Goal: Information Seeking & Learning: Learn about a topic

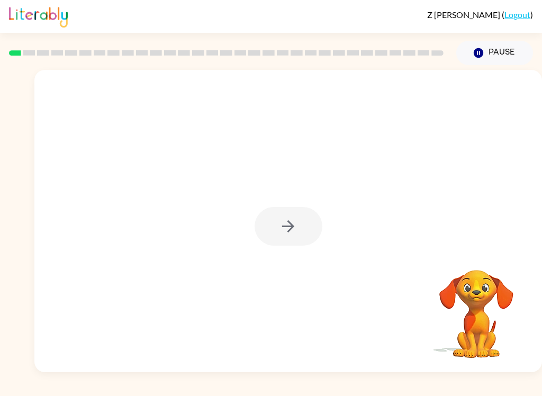
click at [244, 246] on div at bounding box center [287, 221] width 507 height 302
click at [275, 257] on div at bounding box center [287, 221] width 507 height 302
click at [276, 219] on div at bounding box center [289, 226] width 68 height 39
click at [260, 246] on div at bounding box center [287, 221] width 507 height 302
click at [260, 246] on div at bounding box center [289, 226] width 68 height 39
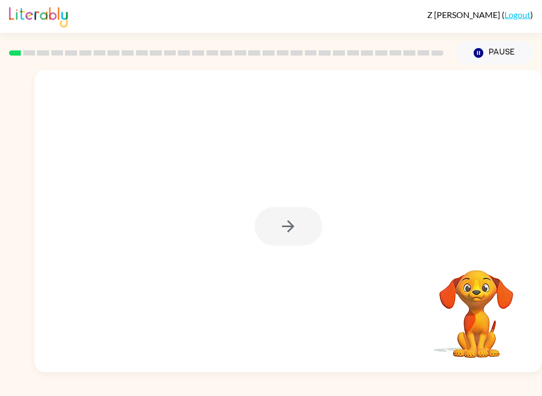
click at [285, 230] on div at bounding box center [289, 226] width 68 height 39
click at [237, 231] on div at bounding box center [287, 221] width 507 height 302
click at [285, 229] on icon "button" at bounding box center [288, 226] width 19 height 19
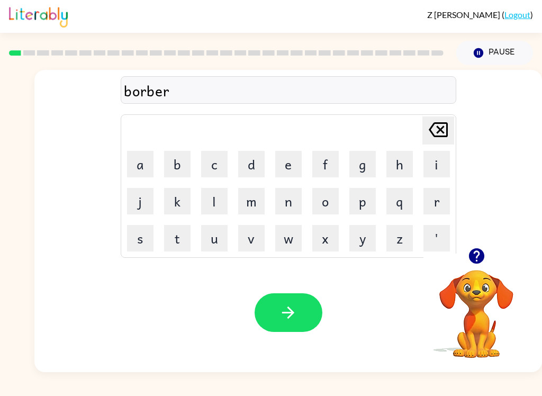
click at [288, 364] on div "Your browser must support playing .mp4 files to use Literably. Please try using…" at bounding box center [287, 312] width 507 height 119
click at [293, 313] on icon "button" at bounding box center [288, 312] width 12 height 12
click at [292, 344] on div "Your browser must support playing .mp4 files to use Literably. Please try using…" at bounding box center [287, 312] width 507 height 119
click at [285, 290] on div "Your browser must support playing .mp4 files to use Literably. Please try using…" at bounding box center [287, 312] width 507 height 119
click at [292, 304] on icon "button" at bounding box center [288, 312] width 19 height 19
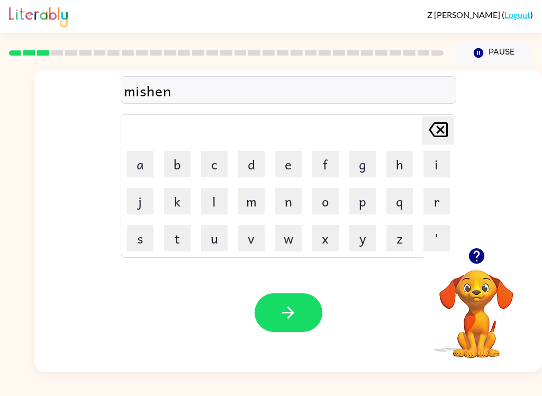
click at [271, 312] on button "button" at bounding box center [289, 312] width 68 height 39
click at [257, 303] on button "button" at bounding box center [289, 312] width 68 height 39
click at [293, 331] on button "button" at bounding box center [289, 312] width 68 height 39
click at [302, 323] on button "button" at bounding box center [289, 312] width 68 height 39
click at [333, 346] on div "Your browser must support playing .mp4 files to use Literably. Please try using…" at bounding box center [287, 312] width 507 height 119
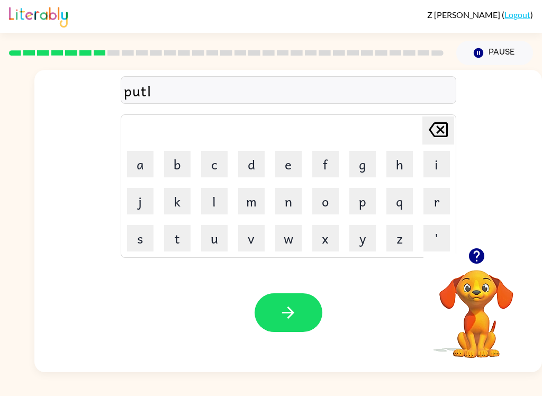
click at [311, 311] on button "button" at bounding box center [289, 312] width 68 height 39
click at [307, 324] on button "button" at bounding box center [289, 312] width 68 height 39
click at [296, 321] on icon "button" at bounding box center [288, 312] width 19 height 19
click at [243, 318] on div "Your browser must support playing .mp4 files to use Literably. Please try using…" at bounding box center [287, 312] width 507 height 119
click at [269, 330] on button "button" at bounding box center [289, 312] width 68 height 39
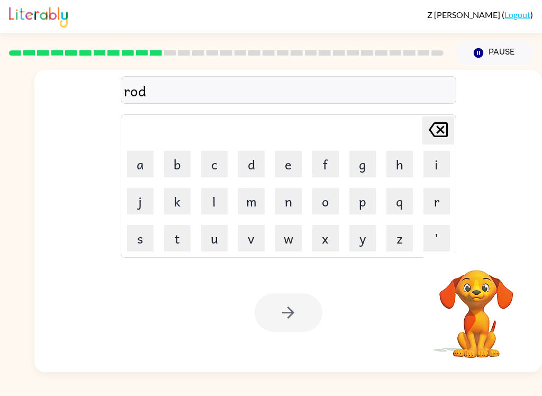
click at [242, 308] on div "Your browser must support playing .mp4 files to use Literably. Please try using…" at bounding box center [287, 312] width 507 height 119
click at [283, 316] on div at bounding box center [289, 312] width 68 height 39
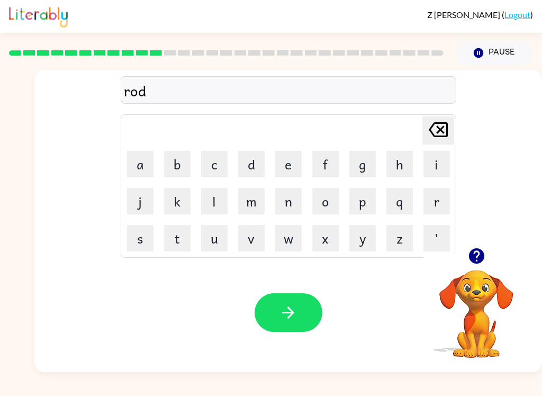
click at [269, 302] on button "button" at bounding box center [289, 312] width 68 height 39
click at [307, 329] on button "button" at bounding box center [289, 312] width 68 height 39
click at [302, 322] on button "button" at bounding box center [289, 312] width 68 height 39
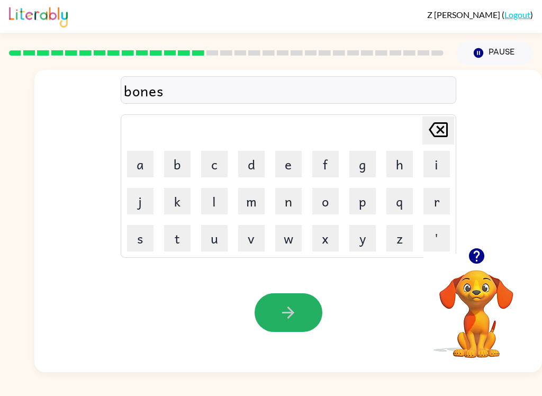
click at [295, 317] on icon "button" at bounding box center [288, 312] width 19 height 19
click at [294, 321] on icon "button" at bounding box center [288, 312] width 19 height 19
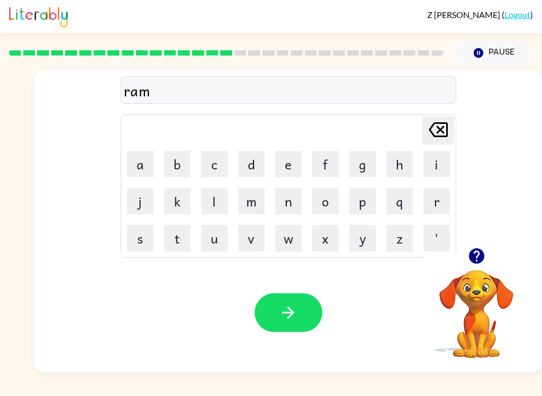
click at [283, 323] on button "button" at bounding box center [289, 312] width 68 height 39
click at [303, 330] on button "button" at bounding box center [289, 312] width 68 height 39
click at [286, 303] on button "button" at bounding box center [289, 312] width 68 height 39
click at [287, 284] on div "Your browser must support playing .mp4 files to use Literably. Please try using…" at bounding box center [287, 312] width 507 height 119
click at [285, 323] on button "button" at bounding box center [289, 312] width 68 height 39
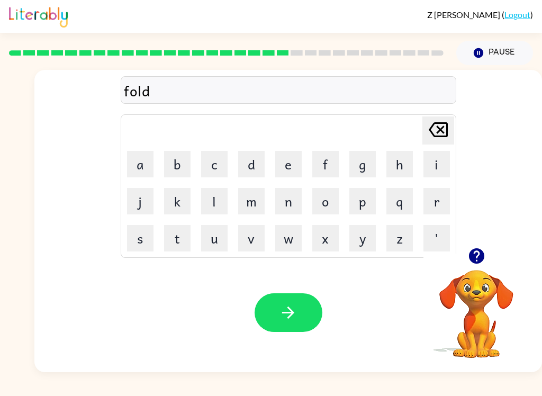
click at [307, 327] on button "button" at bounding box center [289, 312] width 68 height 39
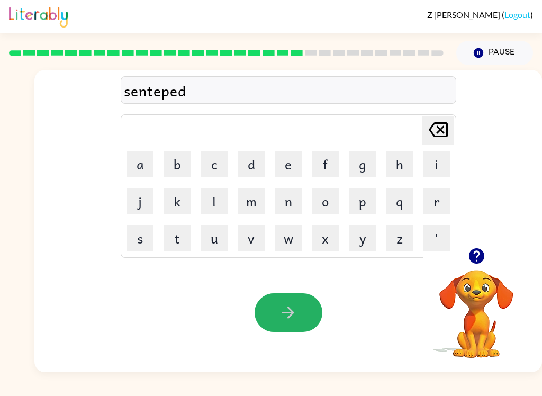
click at [275, 309] on button "button" at bounding box center [289, 312] width 68 height 39
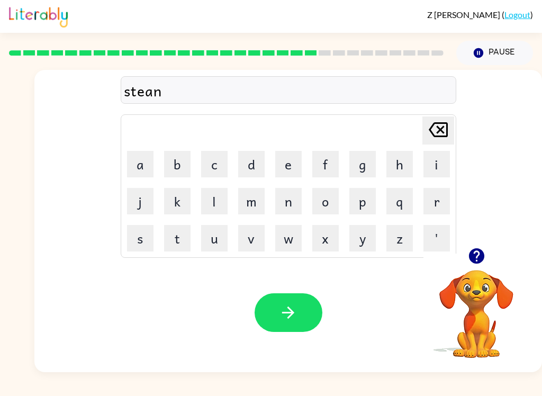
click at [255, 320] on button "button" at bounding box center [289, 312] width 68 height 39
click at [267, 330] on button "button" at bounding box center [289, 312] width 68 height 39
click at [285, 320] on icon "button" at bounding box center [288, 312] width 19 height 19
click at [296, 321] on icon "button" at bounding box center [288, 312] width 19 height 19
click at [272, 317] on button "button" at bounding box center [289, 312] width 68 height 39
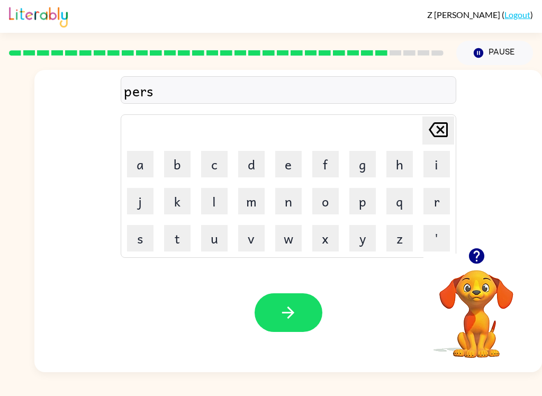
click at [334, 348] on div "Your browser must support playing .mp4 files to use Literably. Please try using…" at bounding box center [287, 312] width 507 height 119
click at [315, 314] on button "button" at bounding box center [289, 312] width 68 height 39
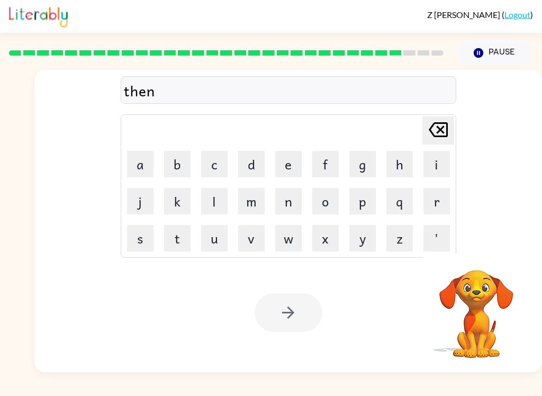
click at [329, 298] on div "Your browser must support playing .mp4 files to use Literably. Please try using…" at bounding box center [287, 312] width 507 height 119
click at [310, 317] on button "button" at bounding box center [289, 312] width 68 height 39
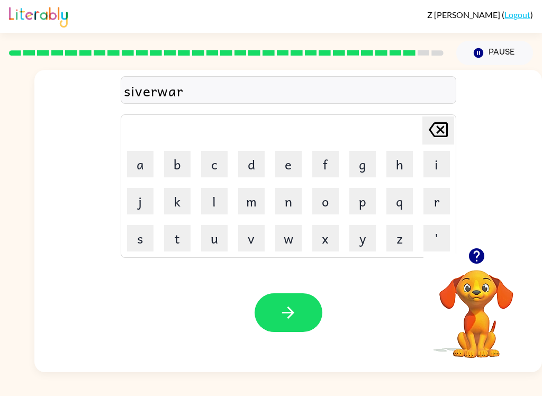
click at [286, 324] on button "button" at bounding box center [289, 312] width 68 height 39
click at [292, 329] on button "button" at bounding box center [289, 312] width 68 height 39
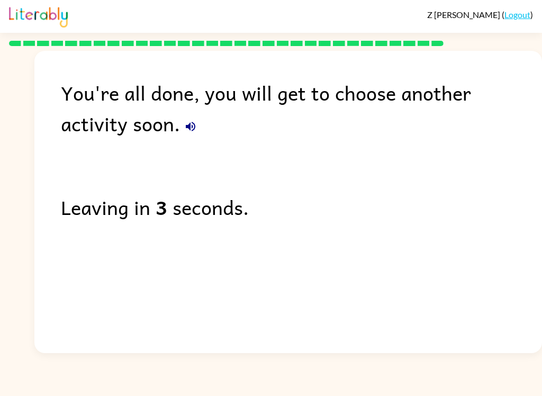
click at [133, 124] on div "You're all done, you will get to choose another activity soon." at bounding box center [301, 107] width 481 height 61
click at [186, 130] on icon "button" at bounding box center [191, 127] width 10 height 10
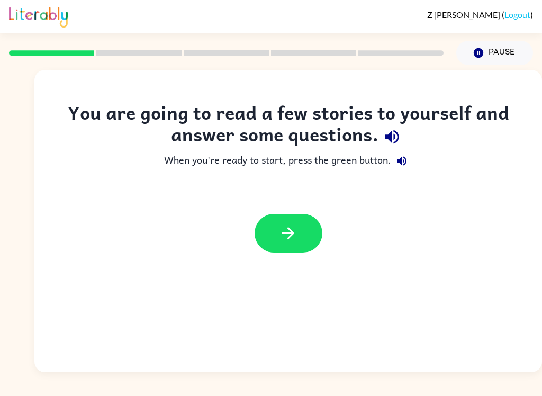
click at [269, 245] on button "button" at bounding box center [289, 233] width 68 height 39
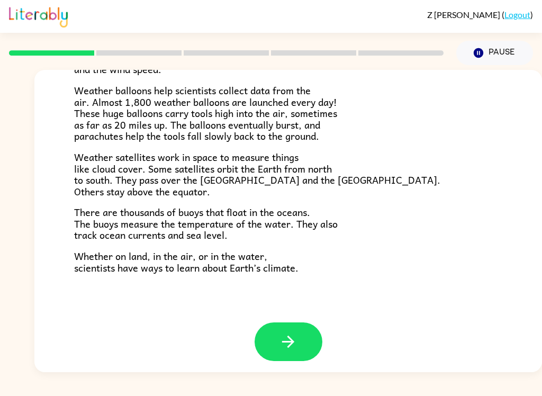
click at [475, 15] on span "Z [PERSON_NAME]" at bounding box center [464, 15] width 75 height 10
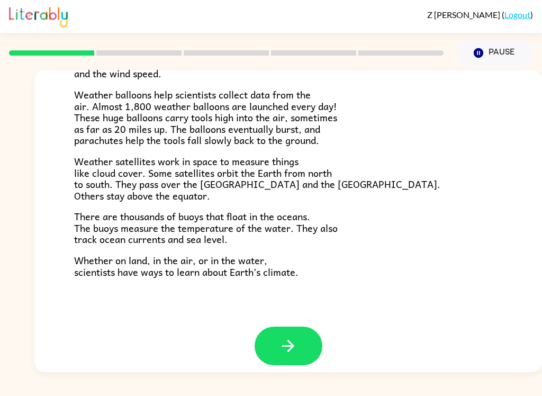
scroll to position [286, 0]
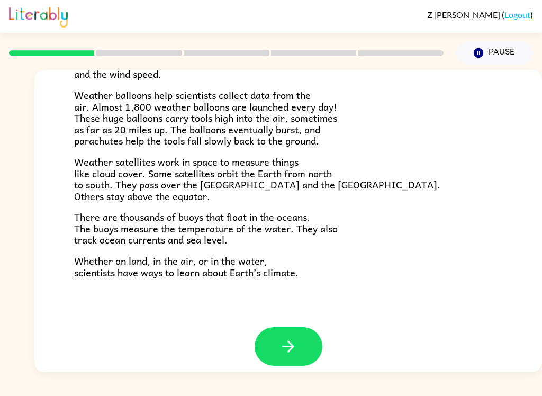
click at [304, 338] on button "button" at bounding box center [289, 346] width 68 height 39
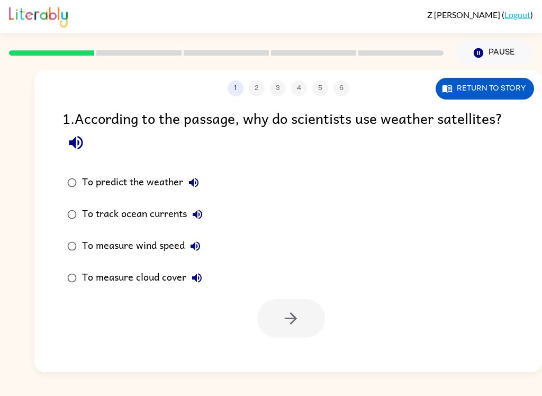
click at [75, 142] on icon "button" at bounding box center [76, 143] width 14 height 14
click at [186, 188] on button "To predict the weather" at bounding box center [193, 182] width 21 height 21
click at [199, 221] on icon "button" at bounding box center [197, 214] width 13 height 13
click at [209, 244] on label "To measure wind speed" at bounding box center [135, 246] width 157 height 32
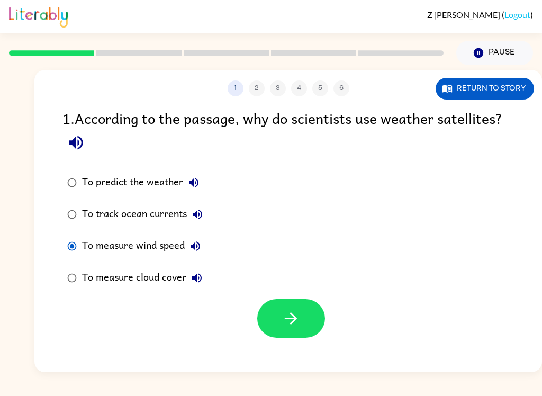
click at [198, 257] on button "To measure wind speed" at bounding box center [195, 245] width 21 height 21
click at [197, 243] on icon "button" at bounding box center [196, 246] width 10 height 10
click at [197, 240] on button "To measure wind speed" at bounding box center [195, 245] width 21 height 21
click at [201, 249] on icon "button" at bounding box center [195, 246] width 13 height 13
click at [207, 236] on label "To measure wind speed" at bounding box center [135, 246] width 157 height 32
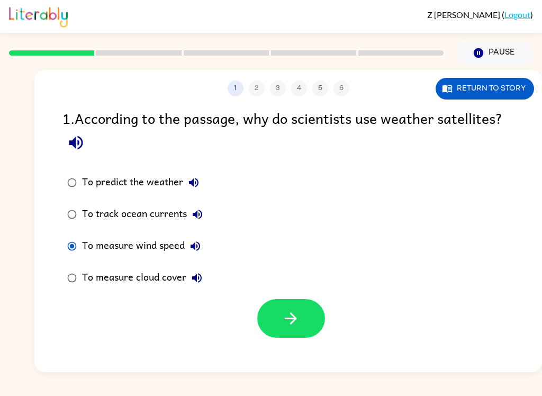
click at [194, 249] on icon "button" at bounding box center [196, 246] width 10 height 10
click at [198, 277] on icon "button" at bounding box center [197, 277] width 13 height 13
click at [307, 320] on button "button" at bounding box center [291, 318] width 68 height 39
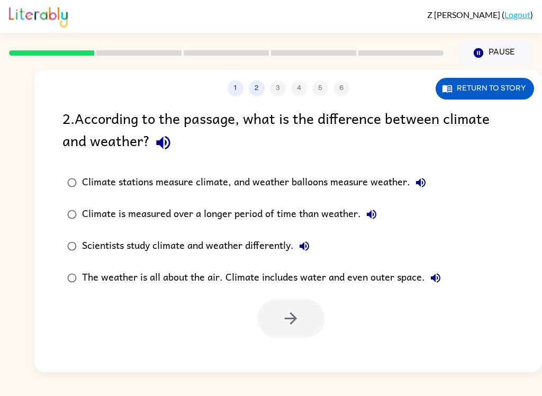
click at [150, 142] on button "button" at bounding box center [163, 142] width 27 height 27
click at [176, 142] on button "button" at bounding box center [163, 142] width 27 height 27
click at [169, 150] on icon "button" at bounding box center [163, 142] width 19 height 19
click at [59, 268] on label "The weather is all about the air. Climate includes water and even outer space." at bounding box center [254, 278] width 395 height 32
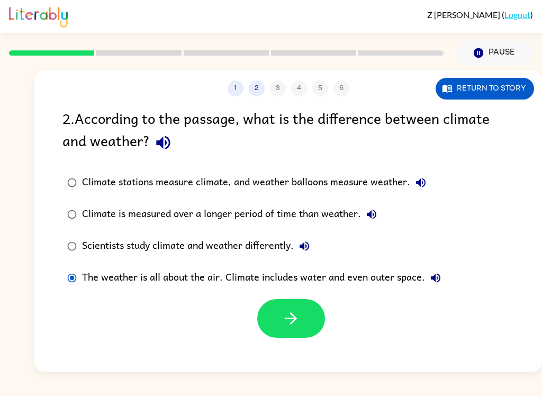
click at [318, 305] on button "button" at bounding box center [291, 318] width 68 height 39
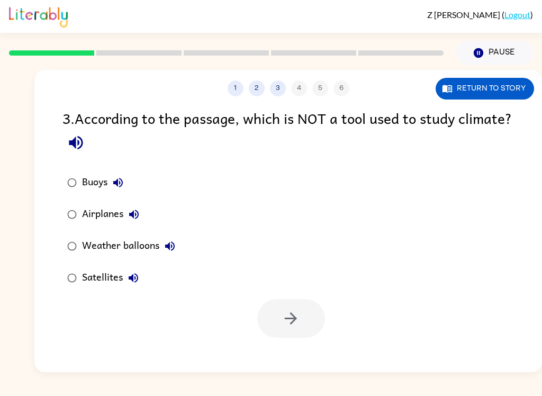
click at [85, 146] on icon "button" at bounding box center [76, 142] width 19 height 19
click at [115, 180] on icon "button" at bounding box center [118, 182] width 13 height 13
click at [154, 198] on label "Buoys" at bounding box center [121, 183] width 129 height 32
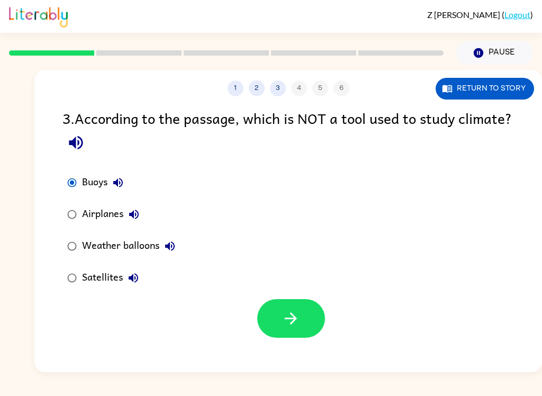
click at [142, 219] on button "Airplanes" at bounding box center [133, 214] width 21 height 21
click at [178, 252] on button "Weather balloons" at bounding box center [169, 245] width 21 height 21
click at [184, 239] on label "Weather balloons" at bounding box center [121, 246] width 129 height 32
click at [143, 279] on button "Satellites" at bounding box center [133, 277] width 21 height 21
click at [138, 280] on icon "button" at bounding box center [134, 278] width 10 height 10
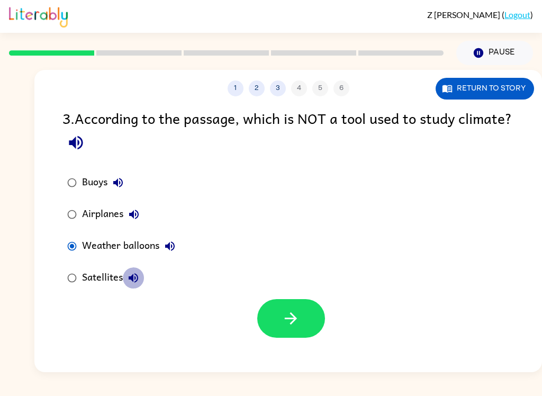
click at [134, 287] on button "Satellites" at bounding box center [133, 277] width 21 height 21
click at [138, 192] on label "Buoys" at bounding box center [121, 183] width 129 height 32
click at [118, 175] on button "Buoys" at bounding box center [117, 182] width 21 height 21
click at [128, 179] on button "Buoys" at bounding box center [117, 182] width 21 height 21
click at [124, 188] on icon "button" at bounding box center [118, 182] width 13 height 13
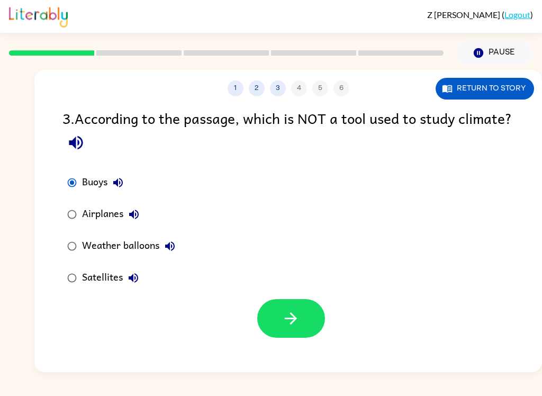
click at [124, 188] on icon "button" at bounding box center [118, 182] width 13 height 13
click at [143, 211] on button "Airplanes" at bounding box center [133, 214] width 21 height 21
click at [304, 291] on div "Buoys Airplanes Weather balloons Satellites" at bounding box center [301, 230] width 479 height 127
click at [303, 327] on button "button" at bounding box center [291, 318] width 68 height 39
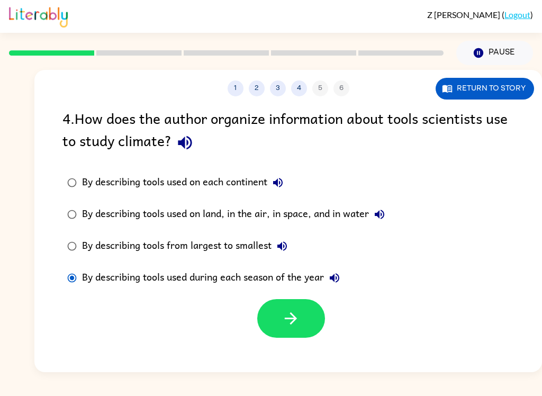
click at [272, 323] on button "button" at bounding box center [291, 318] width 68 height 39
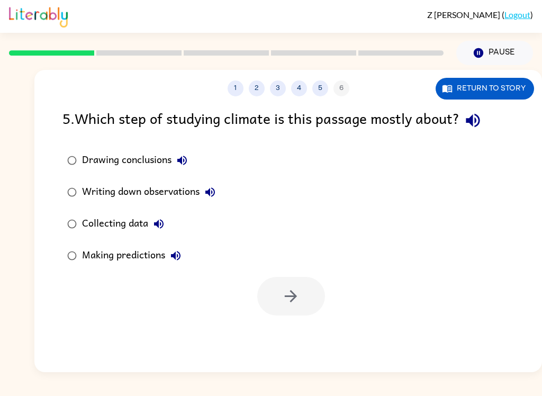
click at [106, 271] on label "Making predictions" at bounding box center [141, 256] width 169 height 32
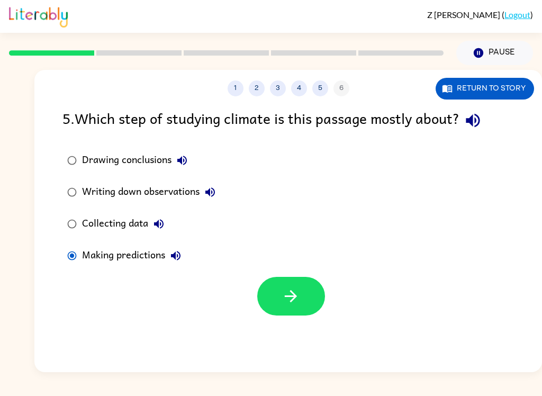
click at [83, 209] on label "Collecting data" at bounding box center [141, 224] width 169 height 32
click at [300, 300] on icon "button" at bounding box center [291, 296] width 19 height 19
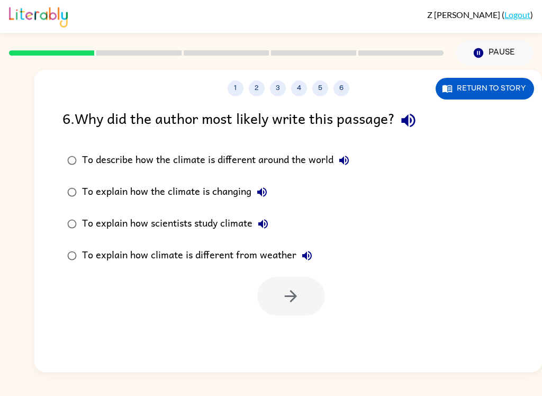
click at [84, 157] on div "To describe how the climate is different around the world" at bounding box center [218, 160] width 273 height 21
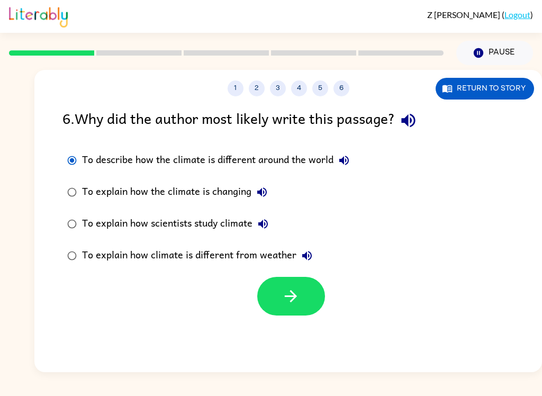
click at [78, 150] on label "To describe how the climate is different around the world" at bounding box center [208, 160] width 303 height 32
click at [298, 301] on icon "button" at bounding box center [291, 296] width 19 height 19
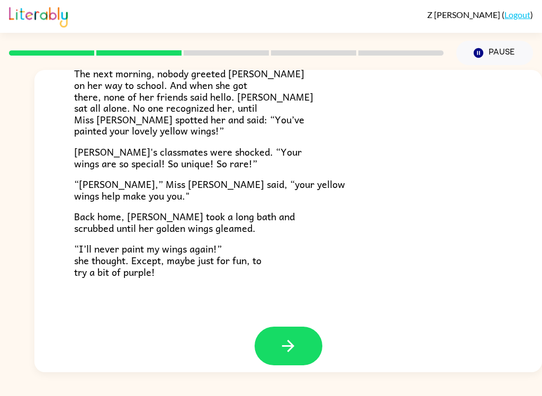
scroll to position [286, 0]
click at [317, 342] on button "button" at bounding box center [289, 346] width 68 height 39
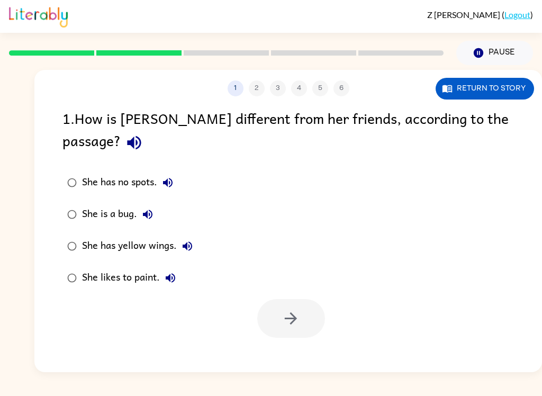
click at [141, 136] on icon "button" at bounding box center [134, 143] width 14 height 14
click at [84, 235] on div "She has yellow wings." at bounding box center [140, 245] width 116 height 21
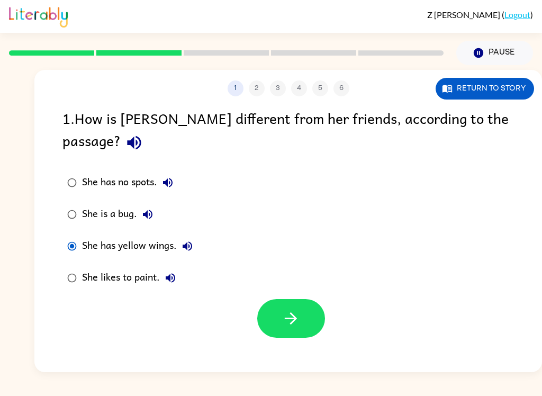
click at [293, 312] on icon "button" at bounding box center [291, 318] width 12 height 12
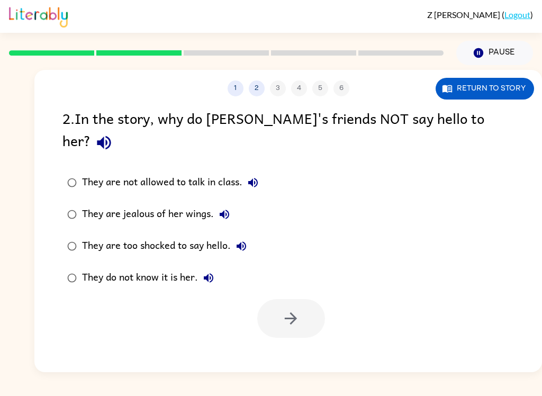
click at [117, 133] on button "button" at bounding box center [103, 142] width 27 height 27
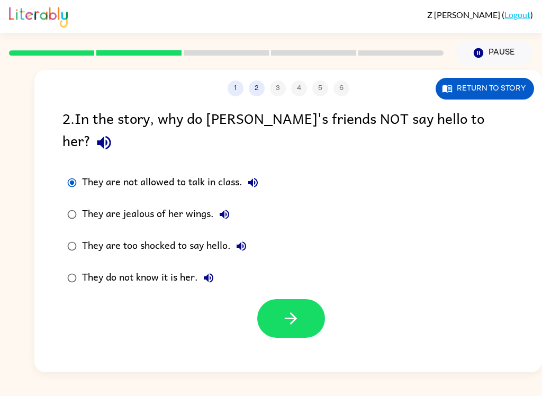
click at [314, 302] on button "button" at bounding box center [291, 318] width 68 height 39
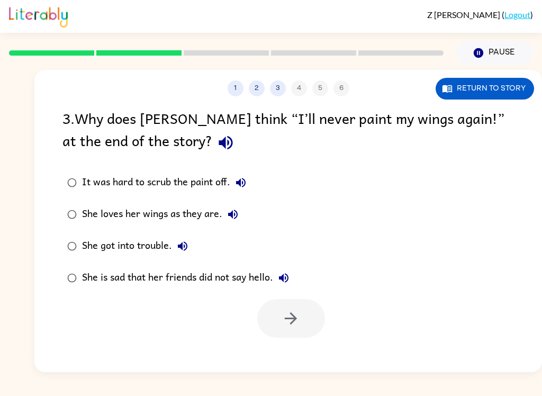
click at [219, 140] on icon "button" at bounding box center [226, 143] width 14 height 14
click at [165, 223] on div "She loves her wings as they are." at bounding box center [162, 214] width 161 height 21
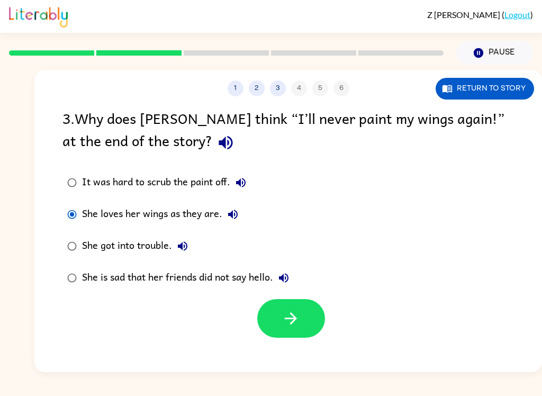
click at [310, 317] on button "button" at bounding box center [291, 318] width 68 height 39
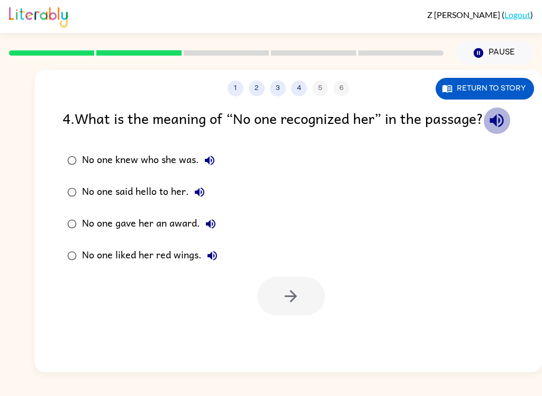
click at [487, 130] on icon "button" at bounding box center [496, 120] width 19 height 19
click at [483, 134] on button "button" at bounding box center [496, 120] width 27 height 27
click at [79, 161] on div "4 . What is the meaning of “No one recognized her” in the passage? No one knew …" at bounding box center [287, 211] width 507 height 209
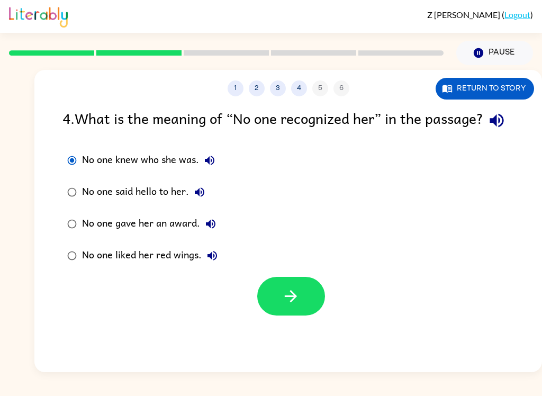
click at [293, 304] on button "button" at bounding box center [291, 296] width 68 height 39
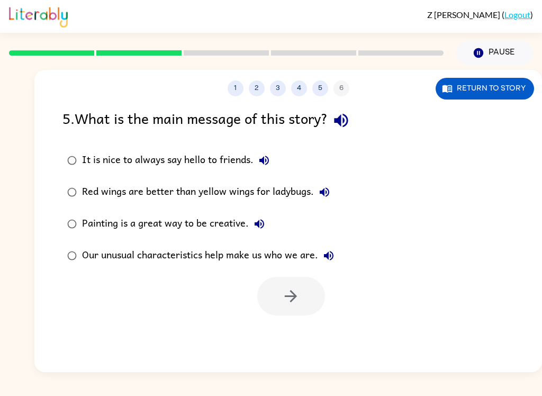
click at [351, 106] on div "1 2 3 4 5 6 Return to story 5 . What is the main message of this story? It is n…" at bounding box center [287, 221] width 507 height 302
click at [355, 123] on button "button" at bounding box center [341, 120] width 27 height 27
click at [348, 126] on icon "button" at bounding box center [341, 121] width 14 height 14
click at [352, 131] on button "button" at bounding box center [341, 120] width 27 height 27
click at [357, 135] on div "5 . What is the main message of this story? It is nice to always say hello to f…" at bounding box center [287, 211] width 507 height 209
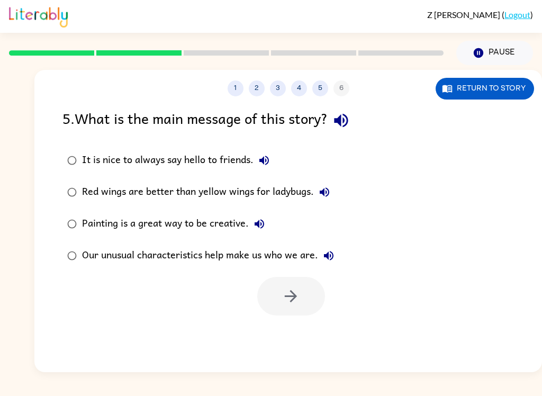
click at [343, 125] on icon "button" at bounding box center [341, 120] width 19 height 19
click at [355, 125] on button "button" at bounding box center [341, 120] width 27 height 27
click at [338, 122] on icon "button" at bounding box center [341, 120] width 19 height 19
click at [69, 271] on label "Our unusual characteristics help make us who we are." at bounding box center [201, 256] width 288 height 32
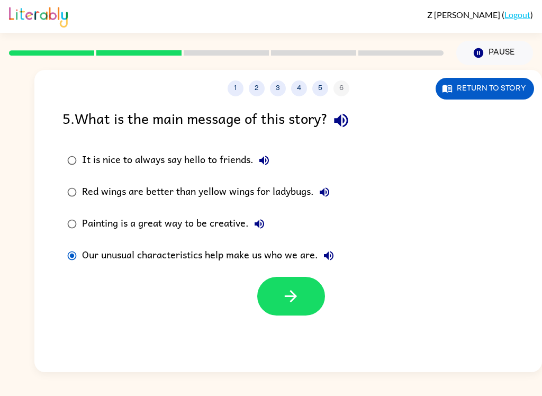
click at [63, 270] on label "Our unusual characteristics help make us who we are." at bounding box center [201, 256] width 288 height 32
click at [298, 300] on icon "button" at bounding box center [291, 296] width 19 height 19
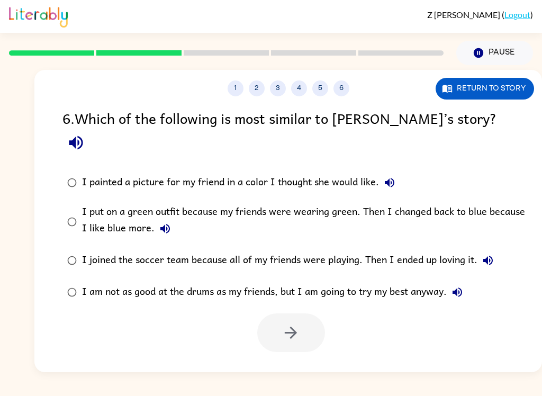
click at [89, 129] on button "button" at bounding box center [75, 142] width 27 height 27
click at [97, 250] on div "I joined the soccer team because all of my friends were playing. Then I ended u…" at bounding box center [290, 260] width 416 height 21
click at [276, 320] on button "button" at bounding box center [291, 332] width 68 height 39
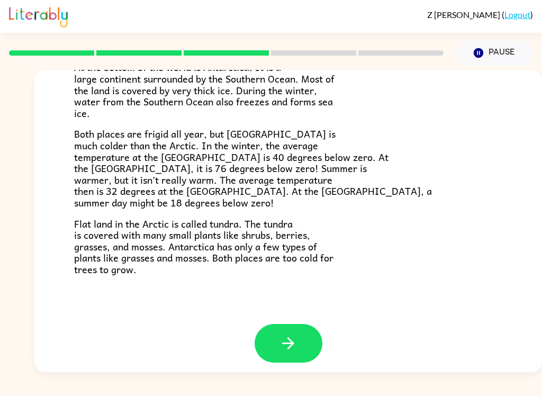
scroll to position [215, 0]
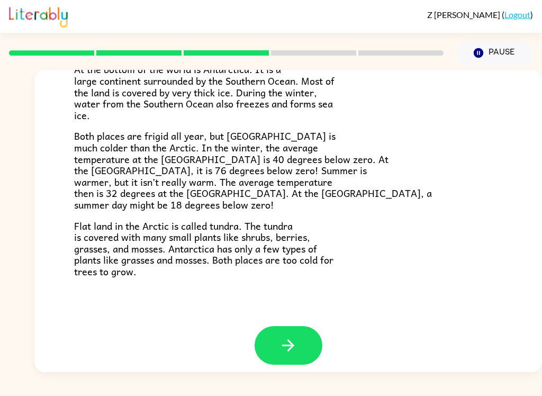
click at [289, 328] on button "button" at bounding box center [289, 345] width 68 height 39
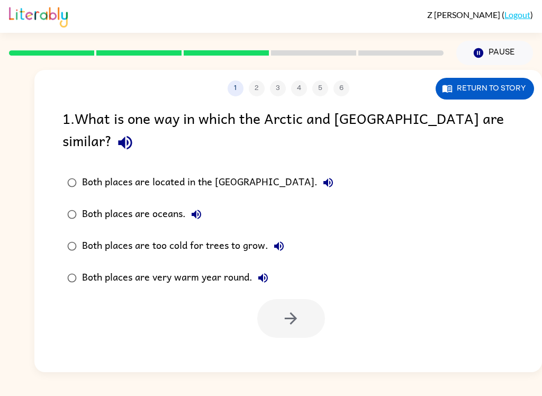
click at [134, 133] on icon "button" at bounding box center [125, 142] width 19 height 19
click at [87, 235] on div "Both places are too cold for trees to grow." at bounding box center [185, 245] width 207 height 21
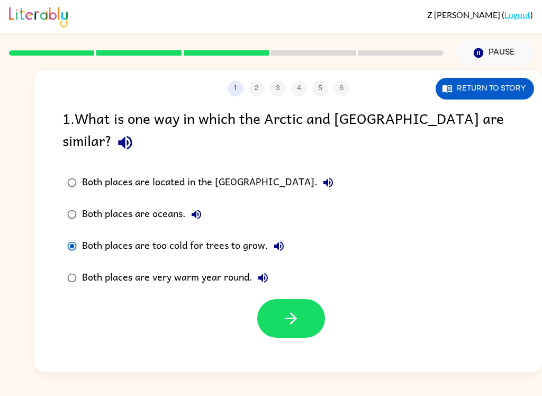
click at [322, 299] on button "button" at bounding box center [291, 318] width 68 height 39
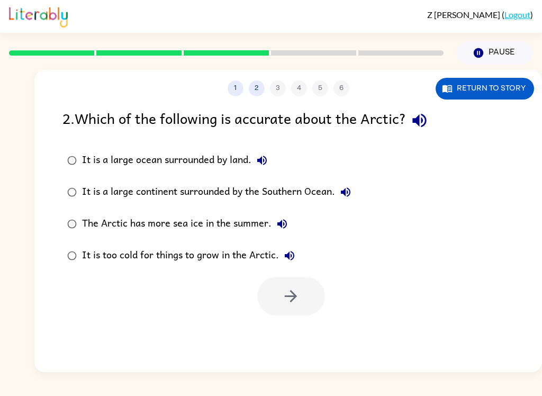
click at [433, 114] on button "button" at bounding box center [419, 120] width 27 height 27
click at [413, 124] on icon "button" at bounding box center [419, 120] width 19 height 19
click at [425, 115] on icon "button" at bounding box center [419, 121] width 14 height 14
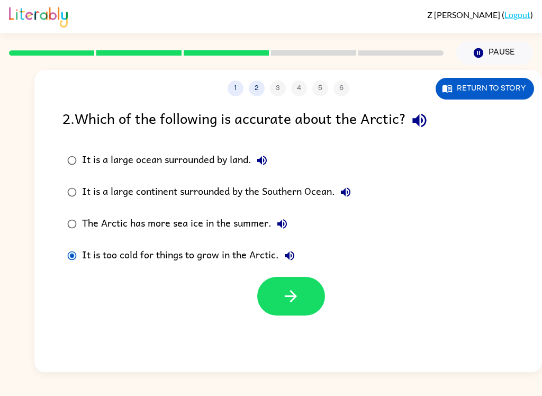
click at [286, 298] on icon "button" at bounding box center [291, 296] width 19 height 19
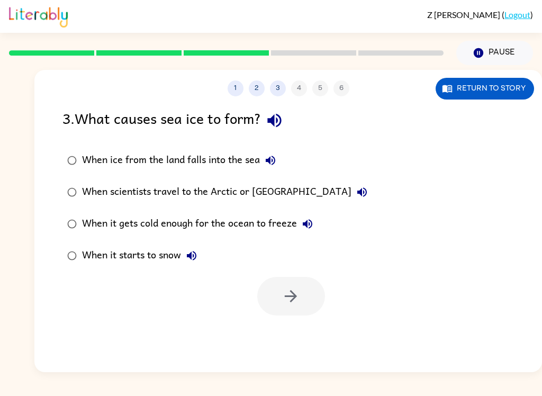
click at [91, 152] on div "When ice from the land falls into the sea" at bounding box center [181, 160] width 199 height 21
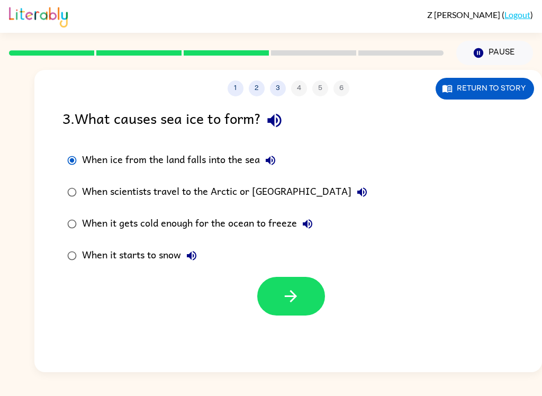
click at [300, 314] on button "button" at bounding box center [291, 296] width 68 height 39
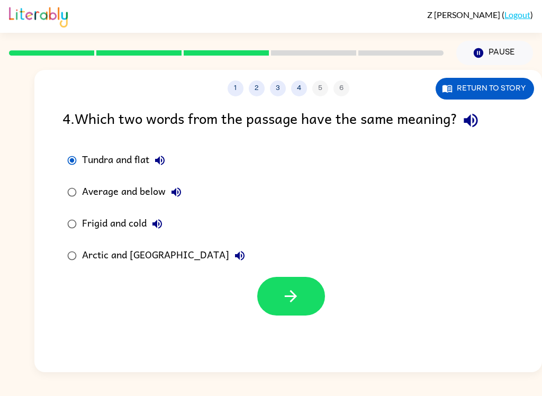
click at [297, 303] on icon "button" at bounding box center [291, 296] width 19 height 19
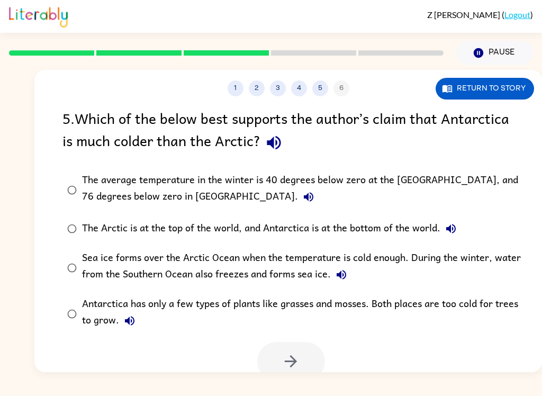
click at [277, 141] on icon "button" at bounding box center [274, 142] width 19 height 19
click at [295, 360] on icon "button" at bounding box center [291, 361] width 19 height 19
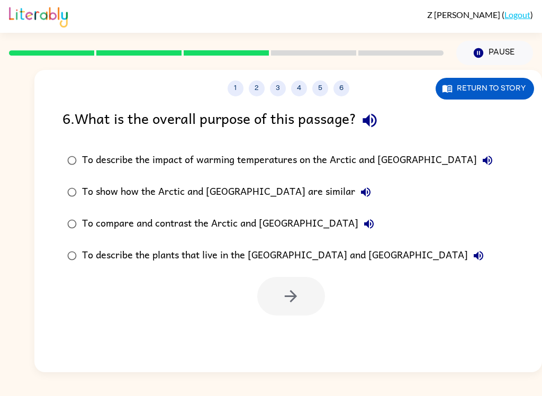
click at [98, 221] on div "To compare and contrast the Arctic and Antarctica" at bounding box center [230, 223] width 297 height 21
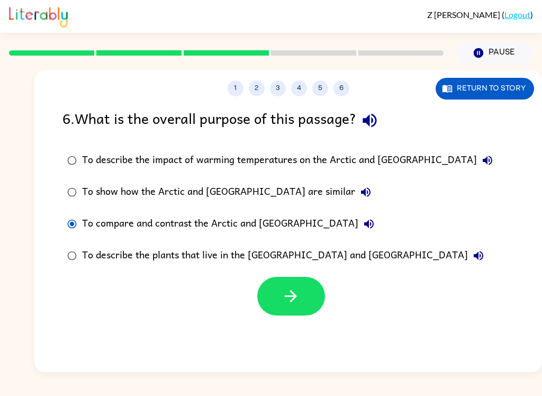
click at [305, 305] on button "button" at bounding box center [291, 296] width 68 height 39
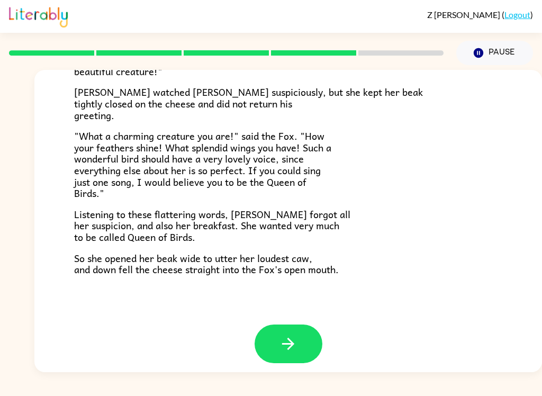
scroll to position [201, 0]
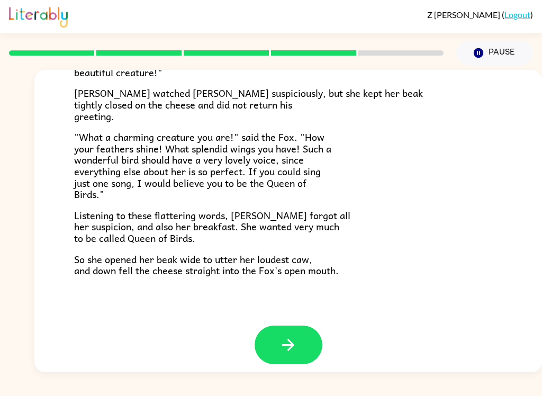
click at [267, 346] on button "button" at bounding box center [289, 344] width 68 height 39
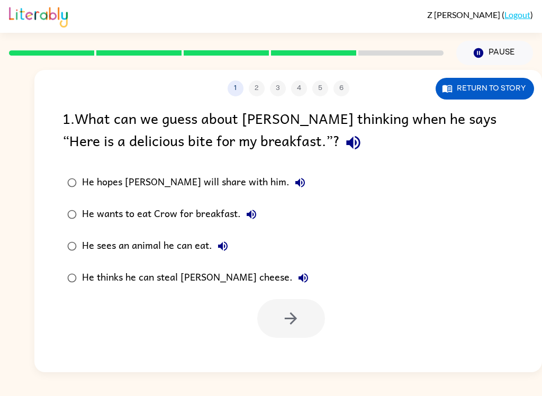
click at [344, 143] on icon "button" at bounding box center [353, 142] width 19 height 19
click at [346, 140] on icon "button" at bounding box center [353, 143] width 14 height 14
click at [272, 172] on label "He hopes Crow will share with him." at bounding box center [188, 183] width 262 height 32
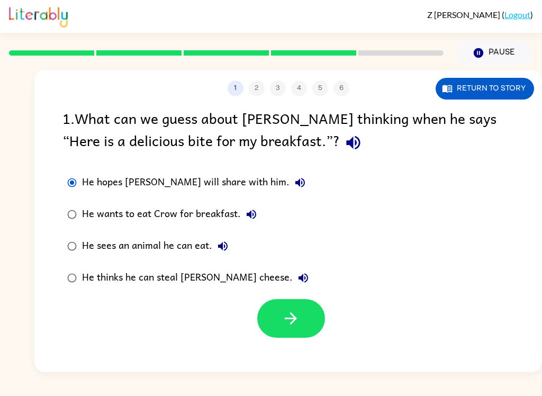
click at [346, 139] on icon "button" at bounding box center [353, 143] width 14 height 14
click at [274, 337] on button "button" at bounding box center [291, 318] width 68 height 39
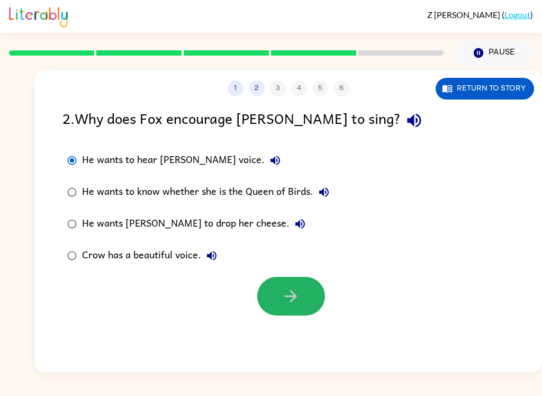
click at [270, 283] on button "button" at bounding box center [291, 296] width 68 height 39
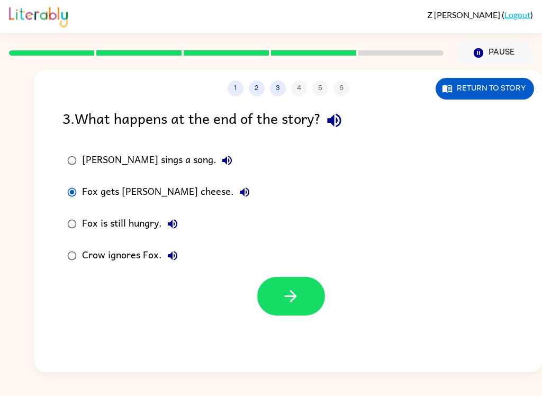
click at [285, 294] on icon "button" at bounding box center [291, 296] width 19 height 19
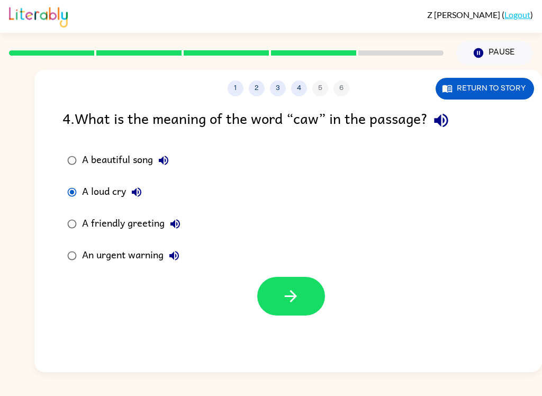
click at [320, 295] on button "button" at bounding box center [291, 296] width 68 height 39
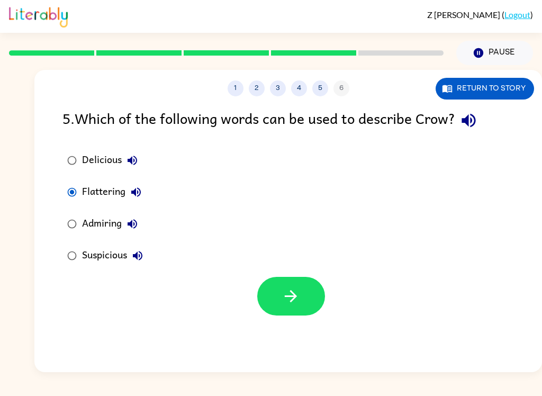
click at [290, 298] on icon "button" at bounding box center [291, 296] width 19 height 19
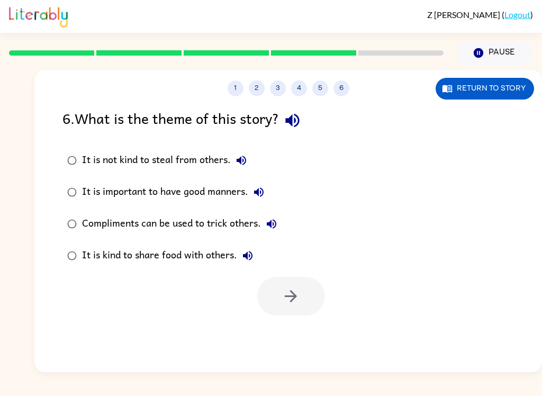
click at [60, 150] on label "It is not kind to steal from others." at bounding box center [172, 160] width 231 height 32
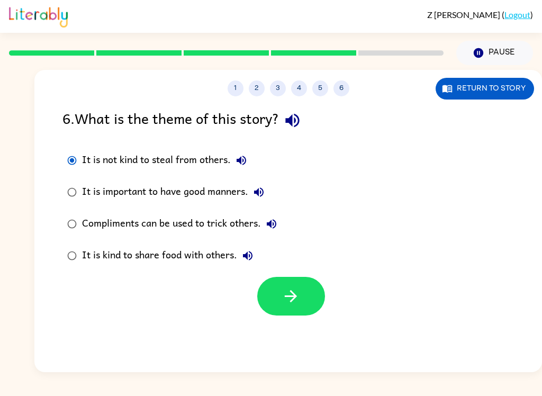
click at [280, 305] on button "button" at bounding box center [291, 296] width 68 height 39
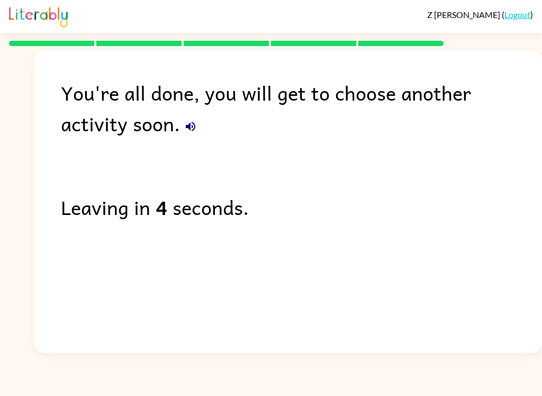
click at [180, 137] on button "button" at bounding box center [190, 126] width 21 height 21
click at [180, 128] on button "button" at bounding box center [190, 126] width 21 height 21
click at [184, 123] on icon "button" at bounding box center [190, 126] width 13 height 13
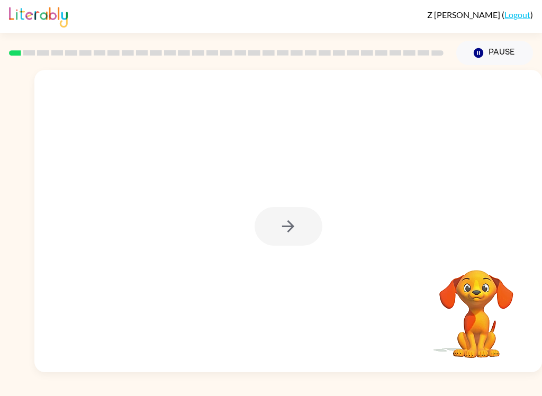
click at [310, 225] on div at bounding box center [289, 226] width 68 height 39
click at [325, 197] on div at bounding box center [287, 221] width 507 height 302
click at [320, 217] on button "button" at bounding box center [289, 226] width 68 height 39
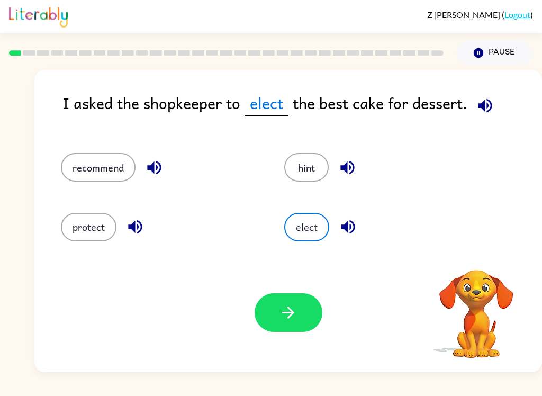
click at [298, 214] on button "elect" at bounding box center [306, 227] width 45 height 29
click at [418, 214] on div "elect" at bounding box center [383, 227] width 199 height 29
click at [307, 310] on button "button" at bounding box center [289, 312] width 68 height 39
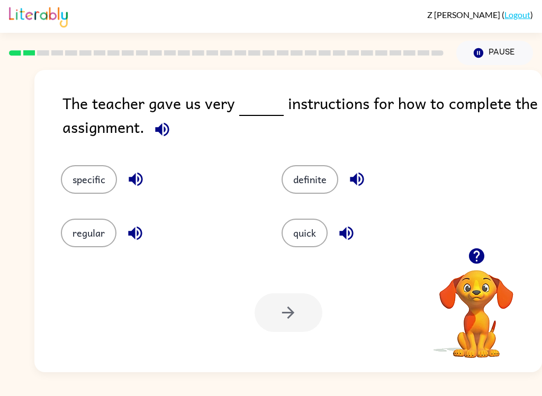
click at [87, 177] on button "specific" at bounding box center [89, 179] width 56 height 29
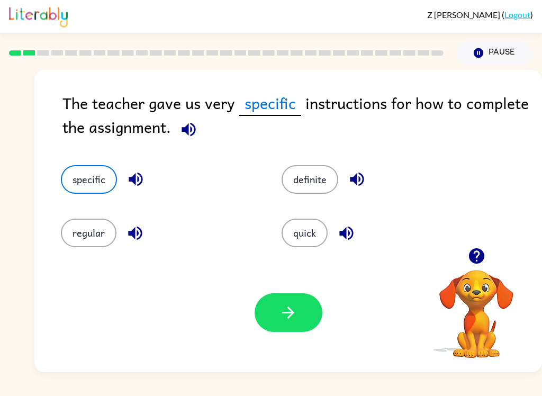
click at [333, 329] on div "Your browser must support playing .mp4 files to use Literably. Please try using…" at bounding box center [287, 312] width 507 height 119
click at [297, 314] on button "button" at bounding box center [289, 312] width 68 height 39
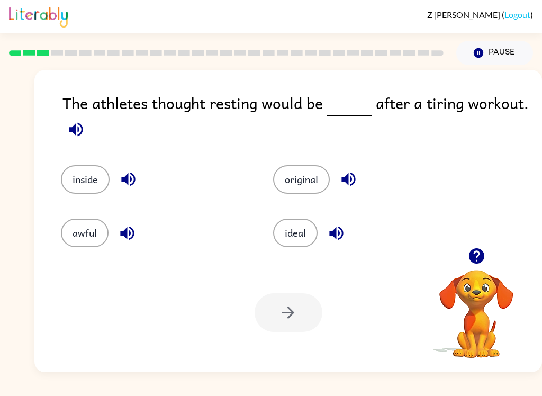
click at [309, 307] on div at bounding box center [289, 312] width 68 height 39
click at [78, 180] on button "inside" at bounding box center [85, 179] width 49 height 29
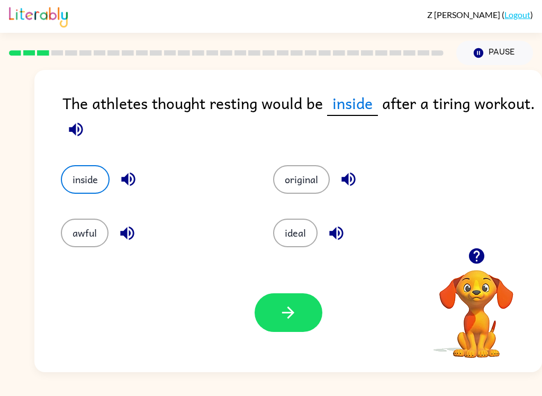
click at [306, 325] on button "button" at bounding box center [289, 312] width 68 height 39
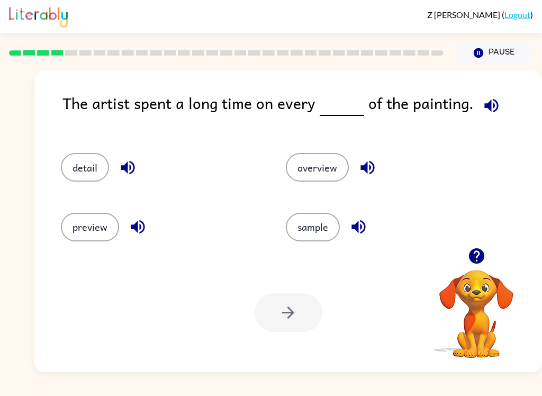
click at [79, 176] on button "detail" at bounding box center [85, 167] width 48 height 29
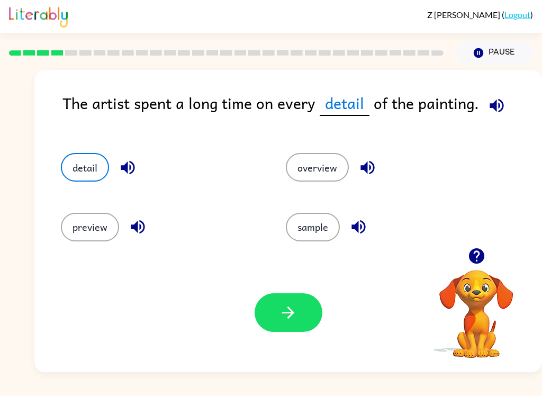
click at [299, 330] on button "button" at bounding box center [289, 312] width 68 height 39
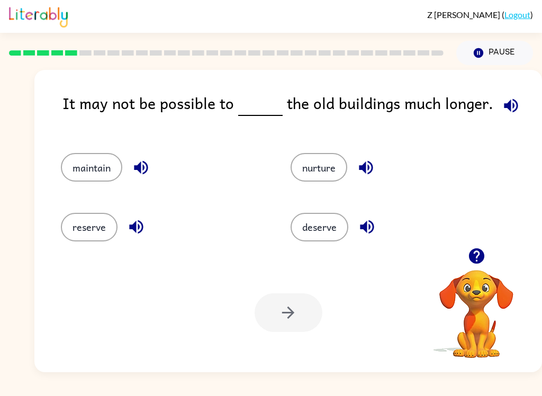
click at [107, 232] on button "reserve" at bounding box center [89, 227] width 57 height 29
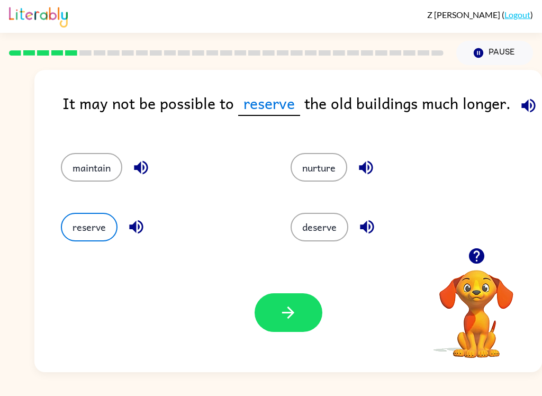
click at [291, 347] on div "Your browser must support playing .mp4 files to use Literably. Please try using…" at bounding box center [287, 312] width 507 height 119
click at [279, 323] on button "button" at bounding box center [289, 312] width 68 height 39
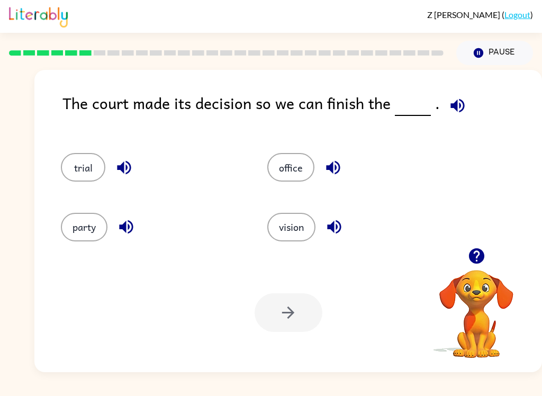
click at [289, 312] on div at bounding box center [289, 312] width 68 height 39
click at [291, 302] on div at bounding box center [289, 312] width 68 height 39
click at [97, 169] on button "trial" at bounding box center [83, 167] width 44 height 29
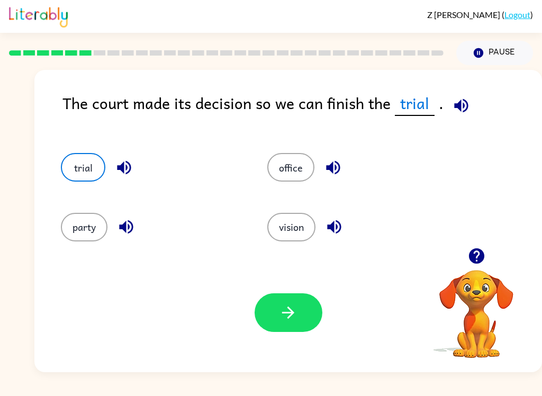
click at [279, 330] on button "button" at bounding box center [289, 312] width 68 height 39
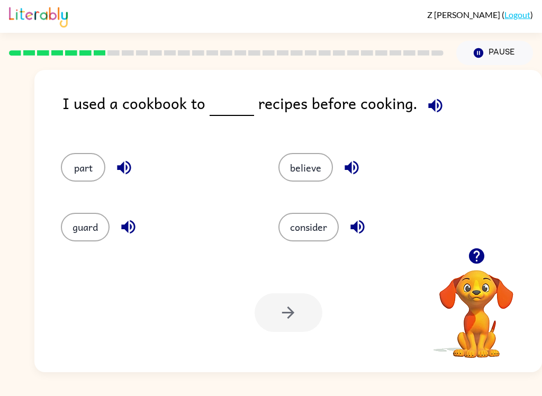
click at [116, 248] on div "guard" at bounding box center [149, 222] width 217 height 59
click at [134, 239] on button "button" at bounding box center [128, 226] width 27 height 27
click at [95, 238] on button "guard" at bounding box center [85, 227] width 49 height 29
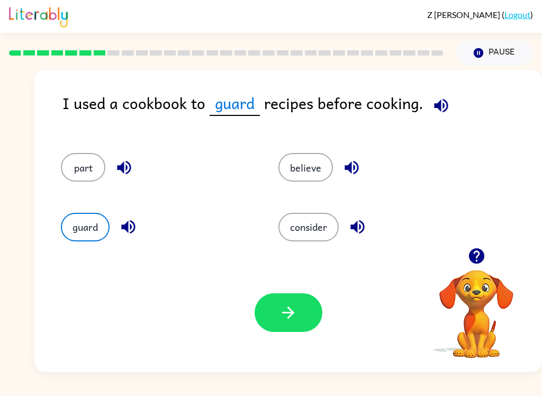
click at [269, 330] on button "button" at bounding box center [289, 312] width 68 height 39
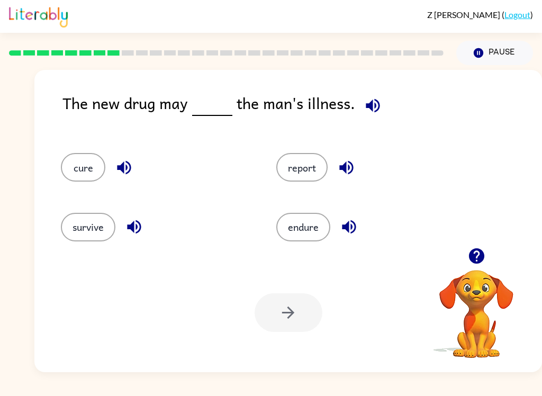
click at [107, 149] on div "cure" at bounding box center [148, 162] width 215 height 59
click at [94, 151] on div "cure" at bounding box center [148, 162] width 215 height 59
click at [88, 175] on button "cure" at bounding box center [83, 167] width 44 height 29
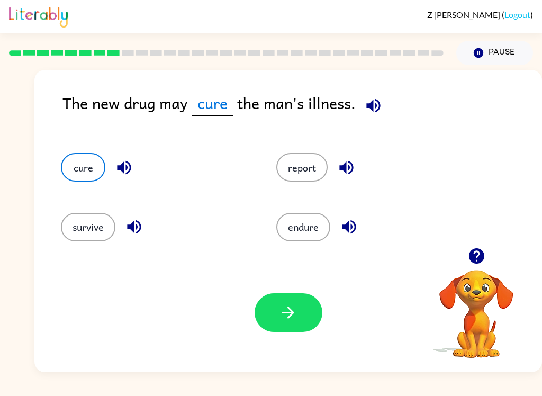
click at [286, 314] on icon "button" at bounding box center [288, 312] width 19 height 19
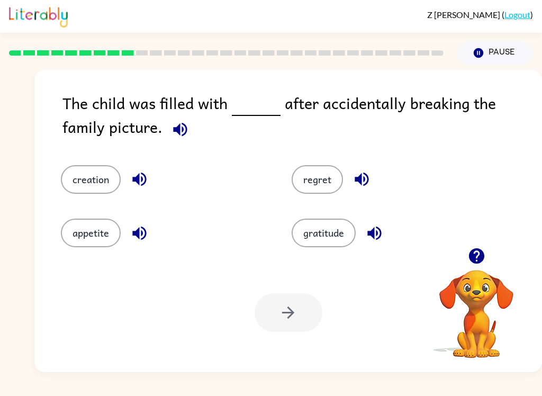
click at [83, 178] on button "creation" at bounding box center [91, 179] width 60 height 29
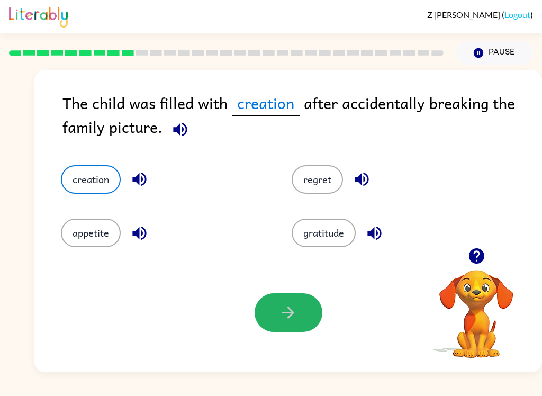
click at [297, 304] on button "button" at bounding box center [289, 312] width 68 height 39
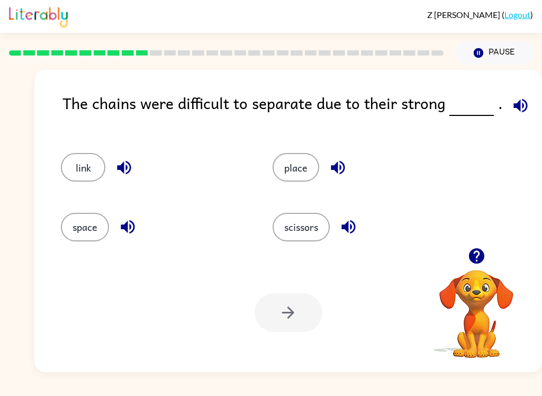
click at [77, 176] on button "link" at bounding box center [83, 167] width 44 height 29
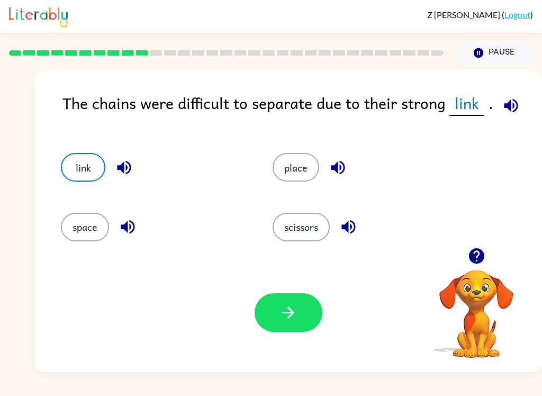
click at [265, 329] on button "button" at bounding box center [289, 312] width 68 height 39
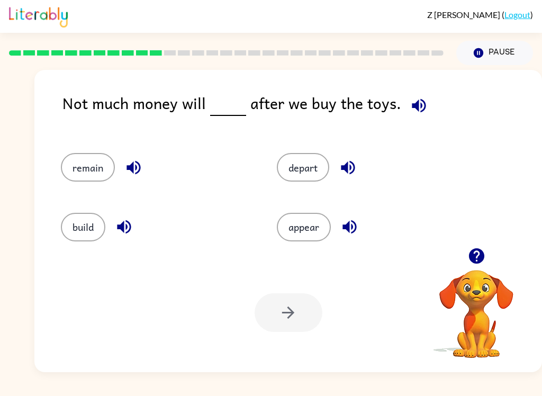
click at [310, 241] on button "appear" at bounding box center [304, 227] width 54 height 29
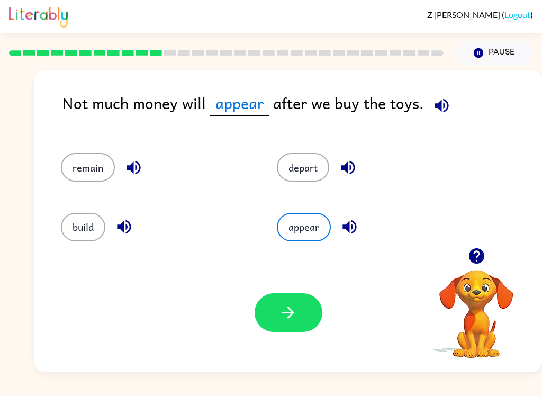
click at [288, 348] on div "Your browser must support playing .mp4 files to use Literably. Please try using…" at bounding box center [287, 312] width 507 height 119
click at [68, 168] on button "remain" at bounding box center [88, 167] width 54 height 29
click at [312, 320] on button "button" at bounding box center [289, 312] width 68 height 39
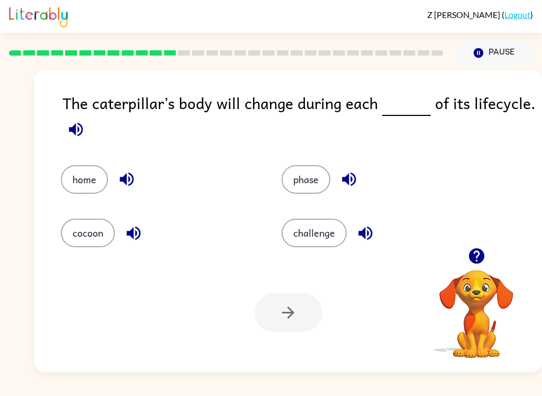
click at [306, 332] on div at bounding box center [289, 312] width 68 height 39
click at [298, 185] on button "phase" at bounding box center [306, 179] width 49 height 29
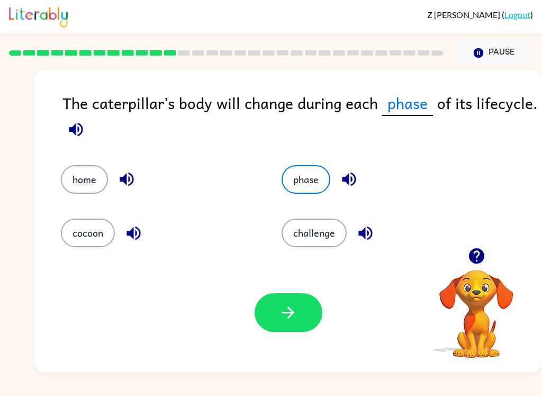
click at [303, 321] on button "button" at bounding box center [289, 312] width 68 height 39
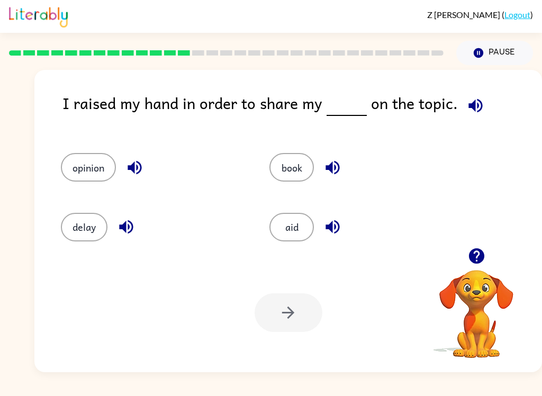
click at [106, 170] on button "opinion" at bounding box center [88, 167] width 55 height 29
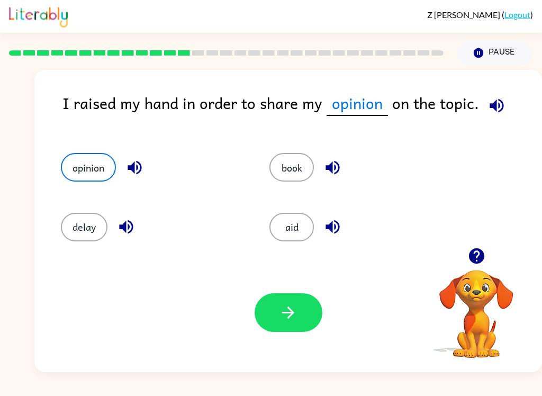
click at [288, 330] on button "button" at bounding box center [289, 312] width 68 height 39
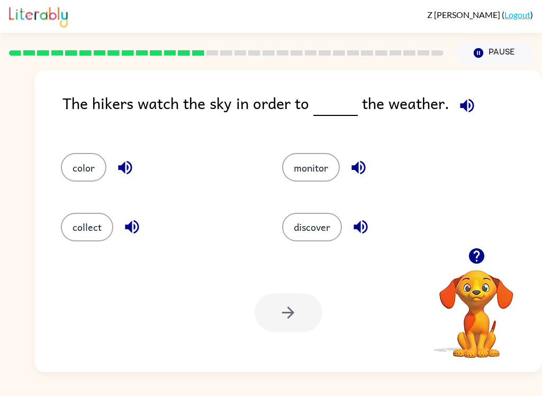
click at [319, 238] on button "discover" at bounding box center [312, 227] width 60 height 29
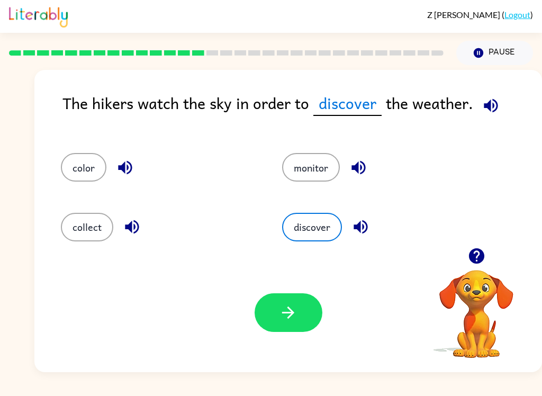
click at [302, 311] on button "button" at bounding box center [289, 312] width 68 height 39
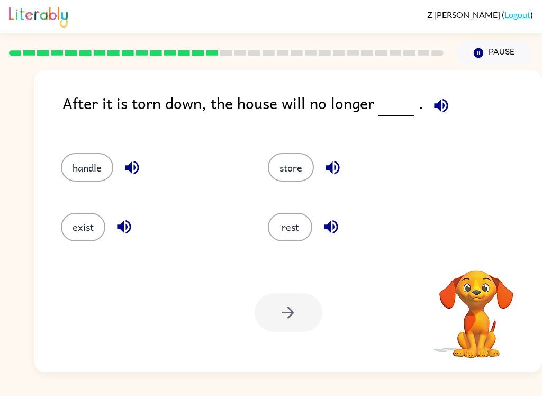
click at [97, 228] on button "exist" at bounding box center [83, 227] width 44 height 29
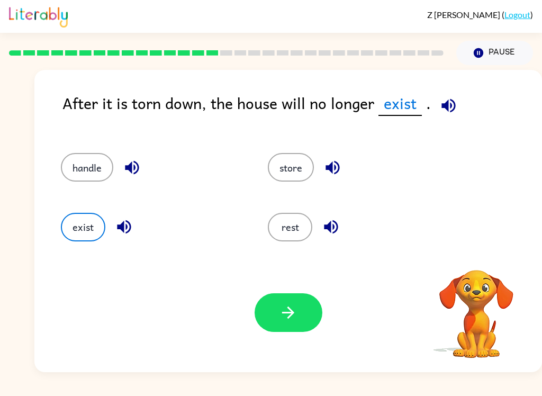
click at [269, 332] on button "button" at bounding box center [289, 312] width 68 height 39
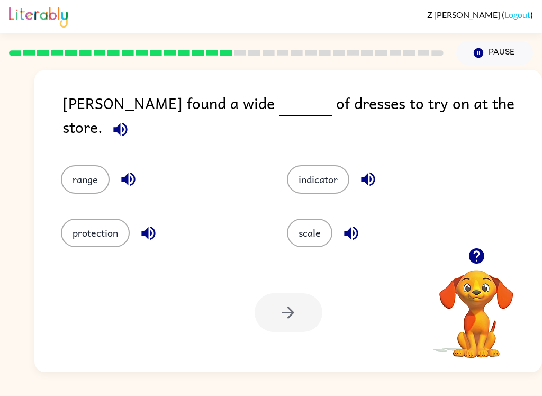
click at [69, 177] on button "range" at bounding box center [85, 179] width 49 height 29
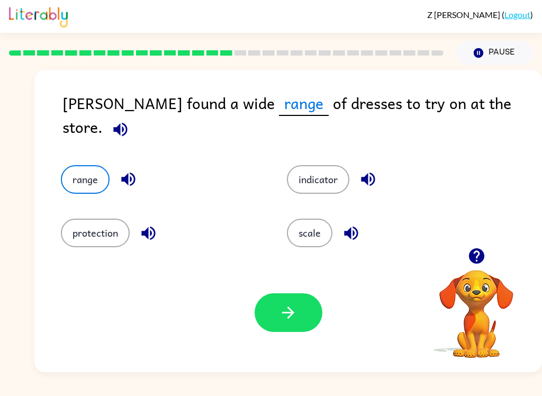
click at [280, 330] on button "button" at bounding box center [289, 312] width 68 height 39
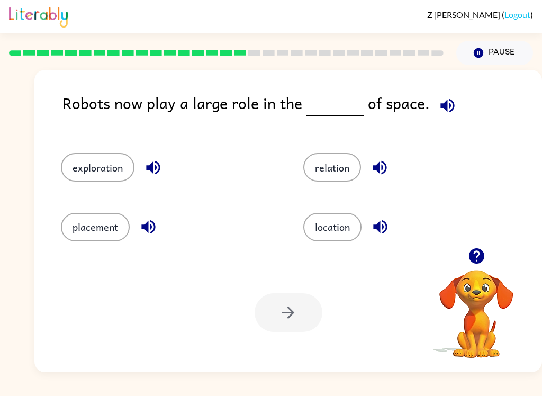
click at [120, 180] on button "exploration" at bounding box center [98, 167] width 74 height 29
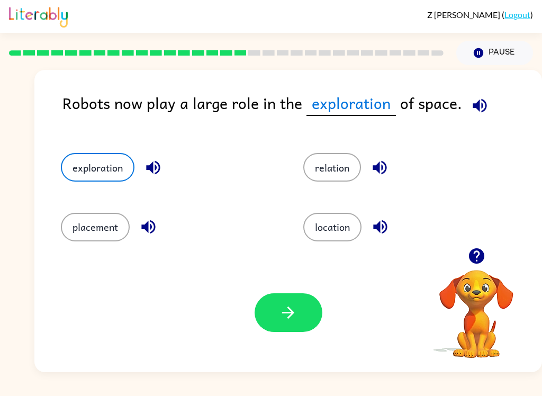
click at [318, 318] on button "button" at bounding box center [289, 312] width 68 height 39
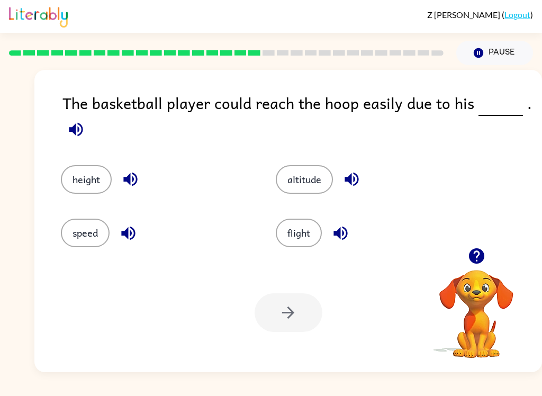
click at [74, 175] on button "height" at bounding box center [86, 179] width 51 height 29
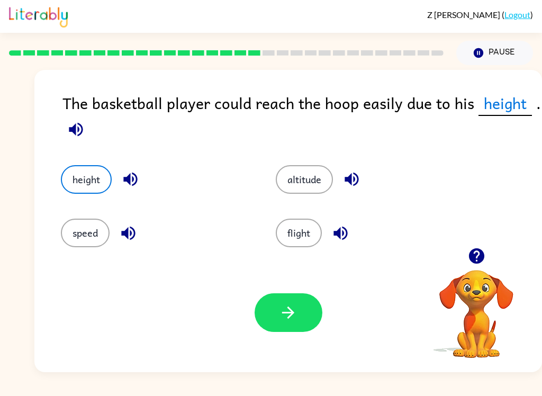
click at [234, 314] on div "Your browser must support playing .mp4 files to use Literably. Please try using…" at bounding box center [287, 312] width 507 height 119
click at [298, 329] on button "button" at bounding box center [289, 312] width 68 height 39
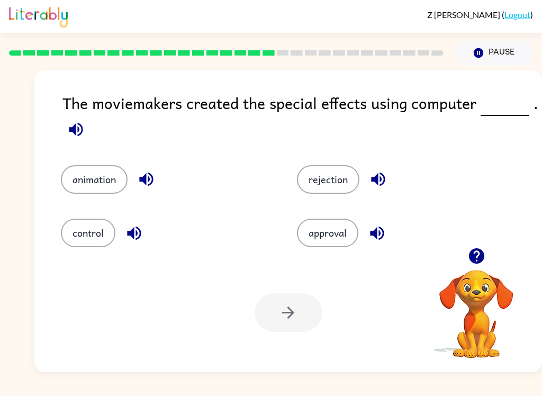
click at [94, 190] on button "animation" at bounding box center [94, 179] width 67 height 29
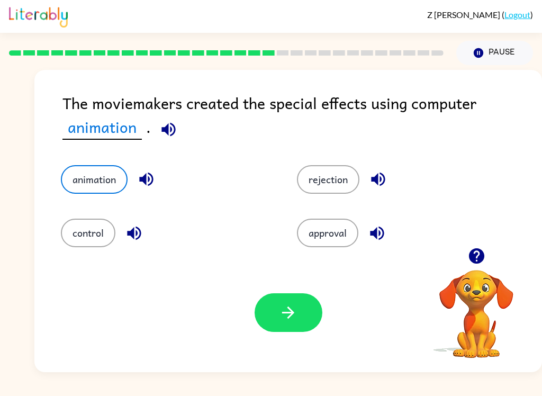
click at [255, 295] on div at bounding box center [289, 312] width 68 height 39
click at [313, 318] on button "button" at bounding box center [289, 312] width 68 height 39
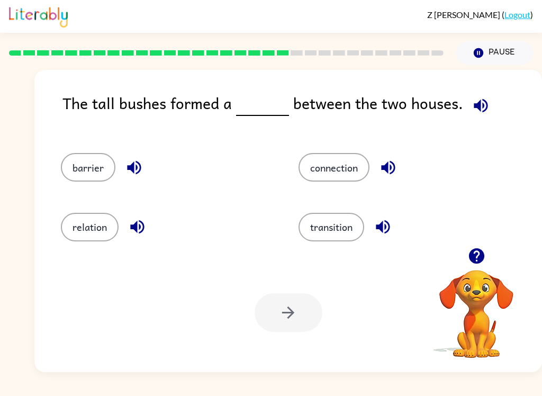
click at [86, 159] on button "barrier" at bounding box center [88, 167] width 55 height 29
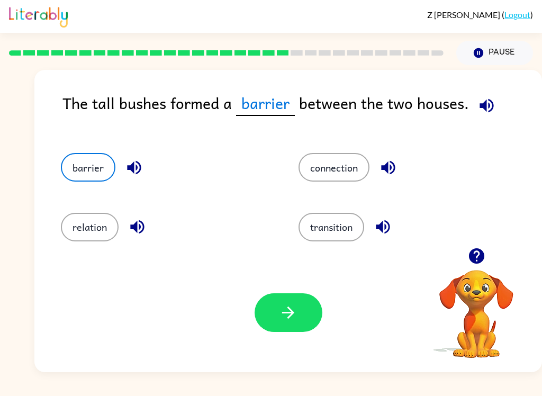
click at [283, 330] on button "button" at bounding box center [289, 312] width 68 height 39
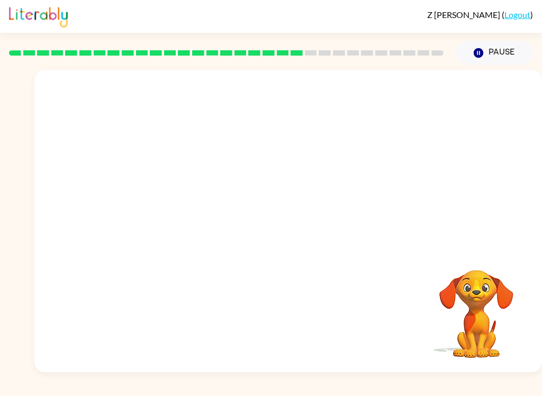
click at [197, 217] on video "Your browser must support playing .mp4 files to use Literably. Please try using…" at bounding box center [287, 159] width 507 height 178
click at [210, 222] on video "Your browser must support playing .mp4 files to use Literably. Please try using…" at bounding box center [287, 159] width 507 height 178
click at [195, 245] on video "Your browser must support playing .mp4 files to use Literably. Please try using…" at bounding box center [287, 159] width 507 height 178
click at [204, 218] on video "Your browser must support playing .mp4 files to use Literably. Please try using…" at bounding box center [287, 159] width 507 height 178
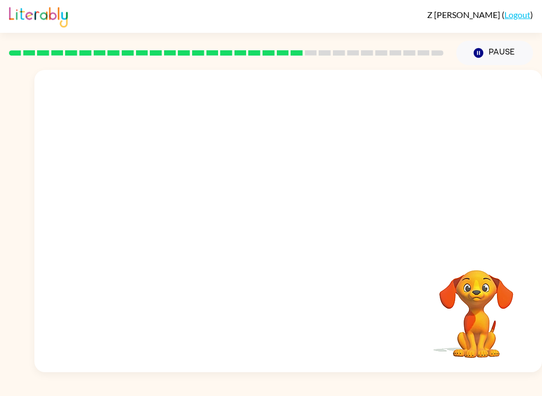
click at [186, 198] on video "Your browser must support playing .mp4 files to use Literably. Please try using…" at bounding box center [287, 159] width 507 height 178
click at [186, 230] on video "Your browser must support playing .mp4 files to use Literably. Please try using…" at bounding box center [287, 159] width 507 height 178
click at [189, 231] on video "Your browser must support playing .mp4 files to use Literably. Please try using…" at bounding box center [287, 159] width 507 height 178
click at [189, 240] on video "Your browser must support playing .mp4 files to use Literably. Please try using…" at bounding box center [287, 159] width 507 height 178
click at [197, 245] on video "Your browser must support playing .mp4 files to use Literably. Please try using…" at bounding box center [287, 159] width 507 height 178
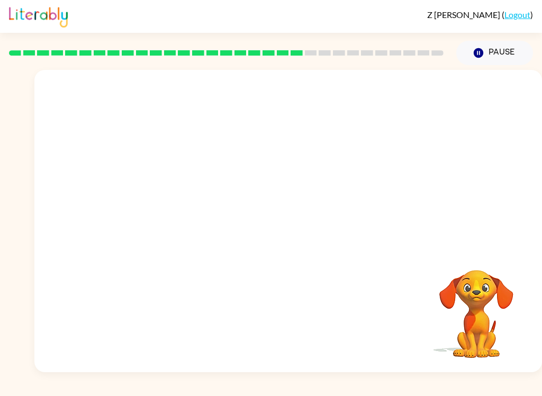
click at [194, 213] on video "Your browser must support playing .mp4 files to use Literably. Please try using…" at bounding box center [287, 159] width 507 height 178
click at [205, 219] on video "Your browser must support playing .mp4 files to use Literably. Please try using…" at bounding box center [287, 159] width 507 height 178
click at [195, 219] on video "Your browser must support playing .mp4 files to use Literably. Please try using…" at bounding box center [287, 159] width 507 height 178
click at [210, 205] on video "Your browser must support playing .mp4 files to use Literably. Please try using…" at bounding box center [287, 159] width 507 height 178
click at [206, 212] on video "Your browser must support playing .mp4 files to use Literably. Please try using…" at bounding box center [287, 159] width 507 height 178
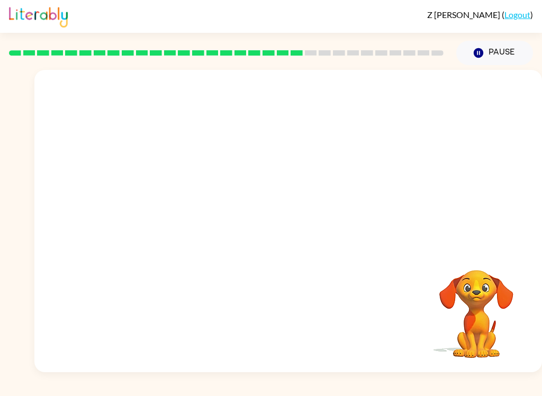
click at [180, 193] on video "Your browser must support playing .mp4 files to use Literably. Please try using…" at bounding box center [287, 159] width 507 height 178
click at [193, 205] on video "Your browser must support playing .mp4 files to use Literably. Please try using…" at bounding box center [287, 159] width 507 height 178
click at [187, 223] on video "Your browser must support playing .mp4 files to use Literably. Please try using…" at bounding box center [287, 159] width 507 height 178
click at [203, 242] on video "Your browser must support playing .mp4 files to use Literably. Please try using…" at bounding box center [287, 159] width 507 height 178
click at [188, 218] on video "Your browser must support playing .mp4 files to use Literably. Please try using…" at bounding box center [287, 159] width 507 height 178
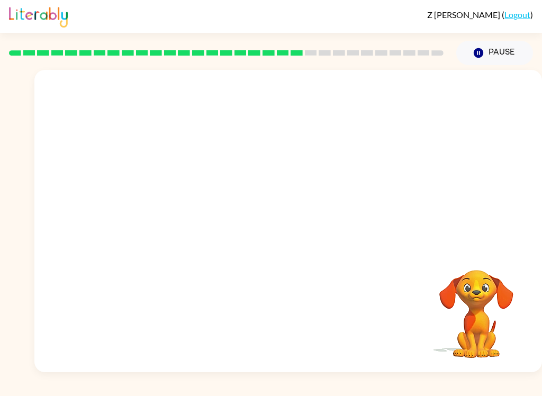
click at [198, 221] on video "Your browser must support playing .mp4 files to use Literably. Please try using…" at bounding box center [287, 159] width 507 height 178
click at [200, 226] on video "Your browser must support playing .mp4 files to use Literably. Please try using…" at bounding box center [287, 159] width 507 height 178
click at [208, 259] on div "Your browser must support playing .mp4 files to use Literably. Please try using…" at bounding box center [287, 221] width 507 height 302
click at [183, 217] on video "Your browser must support playing .mp4 files to use Literably. Please try using…" at bounding box center [287, 159] width 507 height 178
click at [191, 214] on video "Your browser must support playing .mp4 files to use Literably. Please try using…" at bounding box center [287, 159] width 507 height 178
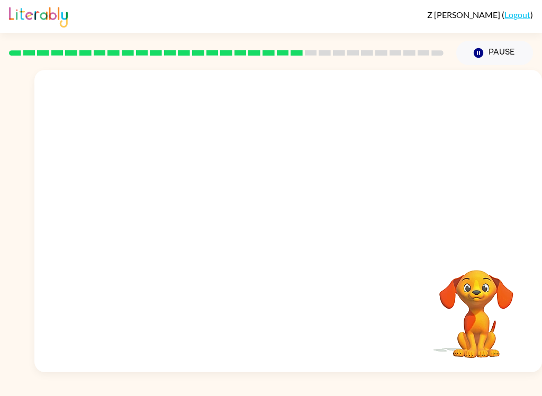
click at [192, 208] on video "Your browser must support playing .mp4 files to use Literably. Please try using…" at bounding box center [287, 159] width 507 height 178
click at [198, 195] on video "Your browser must support playing .mp4 files to use Literably. Please try using…" at bounding box center [287, 159] width 507 height 178
click at [310, 232] on div at bounding box center [289, 226] width 68 height 39
click at [307, 230] on div at bounding box center [289, 226] width 68 height 39
click at [300, 226] on div at bounding box center [289, 226] width 68 height 39
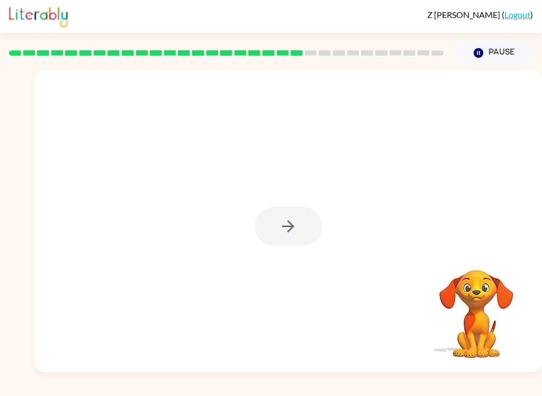
click at [302, 224] on div at bounding box center [289, 226] width 68 height 39
click at [295, 227] on div at bounding box center [289, 226] width 68 height 39
click at [291, 225] on div at bounding box center [289, 226] width 68 height 39
click at [303, 230] on button "button" at bounding box center [289, 226] width 68 height 39
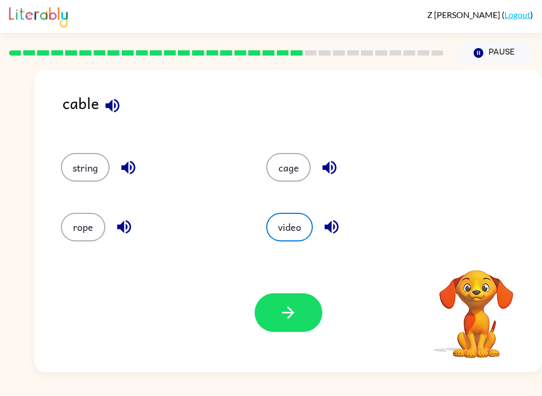
click at [295, 224] on button "video" at bounding box center [289, 227] width 47 height 29
click at [116, 103] on icon "button" at bounding box center [112, 105] width 14 height 14
click at [294, 171] on button "cage" at bounding box center [288, 167] width 44 height 29
click at [295, 289] on div "Your browser must support playing .mp4 files to use Literably. Please try using…" at bounding box center [287, 312] width 507 height 119
click at [306, 306] on button "button" at bounding box center [289, 312] width 68 height 39
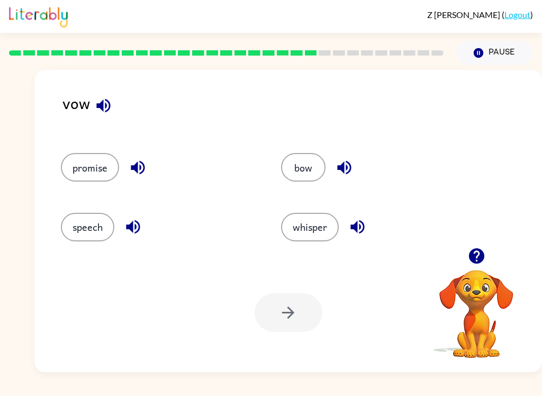
click at [85, 238] on button "speech" at bounding box center [87, 227] width 53 height 29
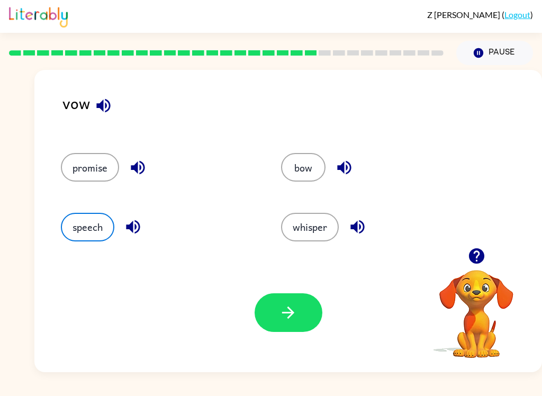
click at [282, 322] on button "button" at bounding box center [289, 312] width 68 height 39
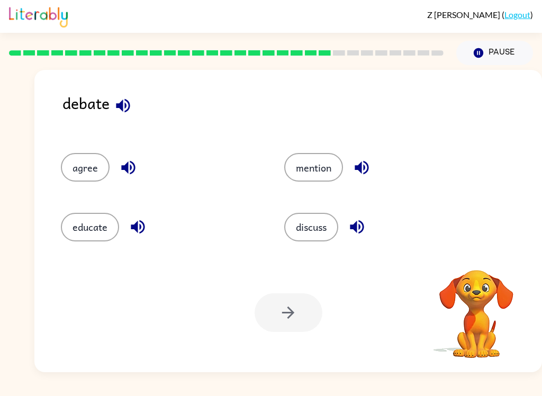
click at [82, 169] on button "agree" at bounding box center [85, 167] width 49 height 29
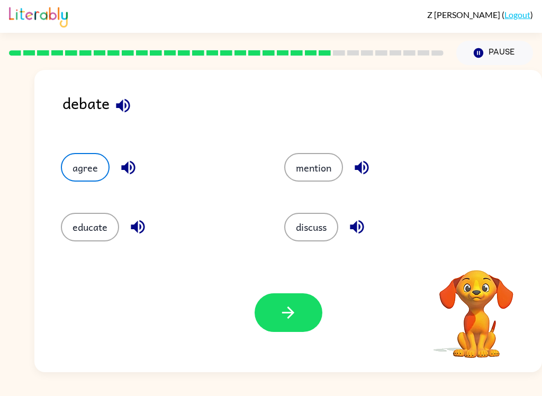
click at [281, 308] on icon "button" at bounding box center [288, 312] width 19 height 19
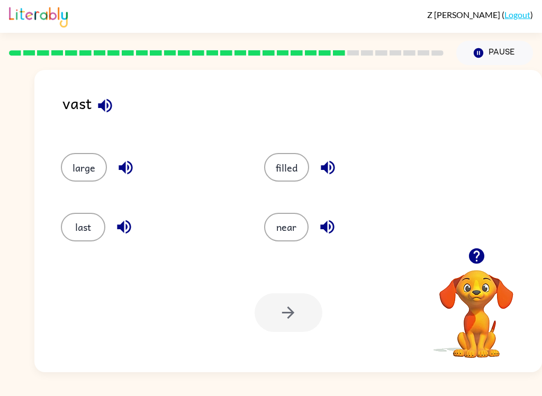
click at [106, 119] on button "button" at bounding box center [105, 105] width 27 height 27
click at [336, 228] on icon "button" at bounding box center [327, 226] width 19 height 19
click at [329, 163] on icon "button" at bounding box center [328, 167] width 19 height 19
click at [131, 172] on icon "button" at bounding box center [126, 168] width 14 height 14
click at [122, 240] on button "button" at bounding box center [124, 226] width 27 height 27
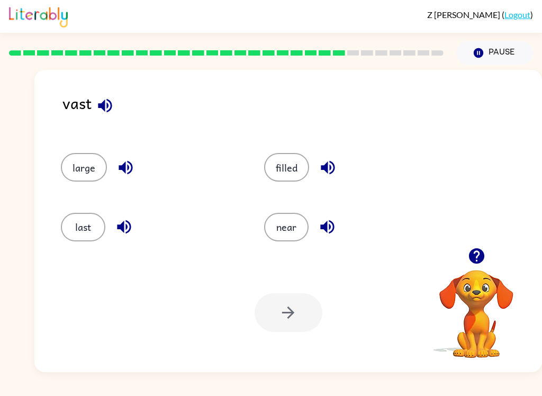
click at [93, 229] on button "last" at bounding box center [83, 227] width 44 height 29
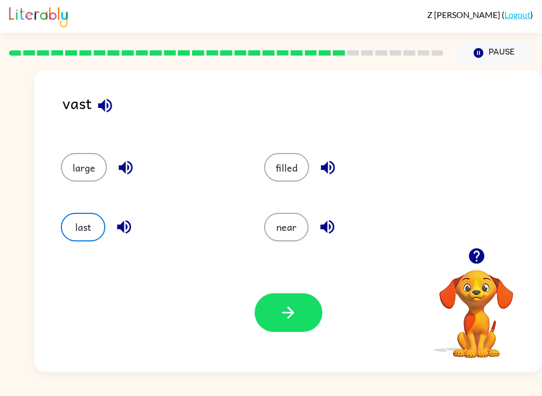
click at [291, 304] on icon "button" at bounding box center [288, 312] width 19 height 19
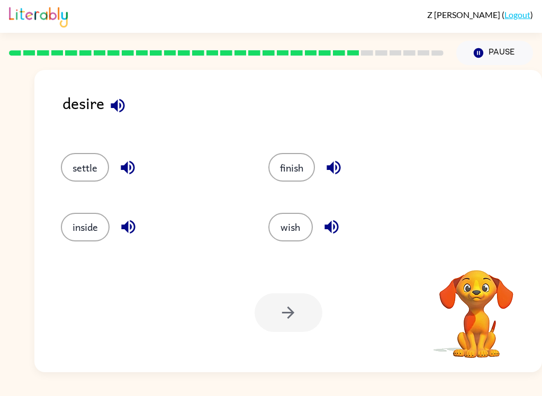
click at [130, 103] on button "button" at bounding box center [117, 105] width 27 height 27
click at [116, 117] on button "button" at bounding box center [117, 105] width 27 height 27
click at [125, 117] on button "button" at bounding box center [117, 105] width 27 height 27
click at [295, 224] on button "wish" at bounding box center [290, 227] width 44 height 29
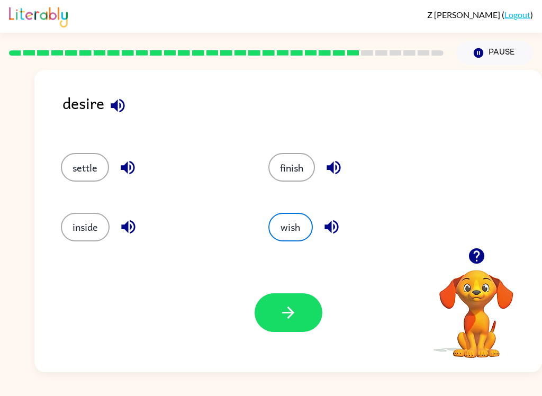
click at [288, 349] on div "Your browser must support playing .mp4 files to use Literably. Please try using…" at bounding box center [287, 312] width 507 height 119
click at [284, 325] on button "button" at bounding box center [289, 312] width 68 height 39
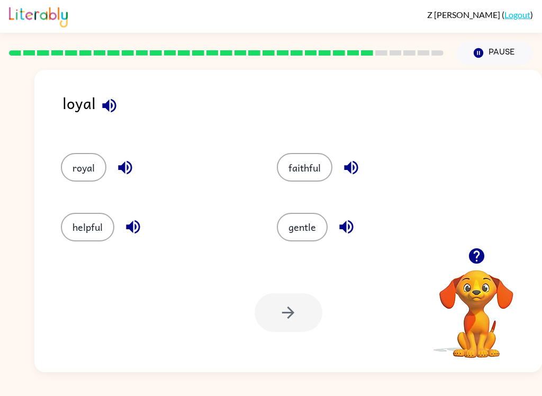
click at [297, 309] on div at bounding box center [289, 312] width 68 height 39
click at [302, 156] on button "faithful" at bounding box center [305, 167] width 56 height 29
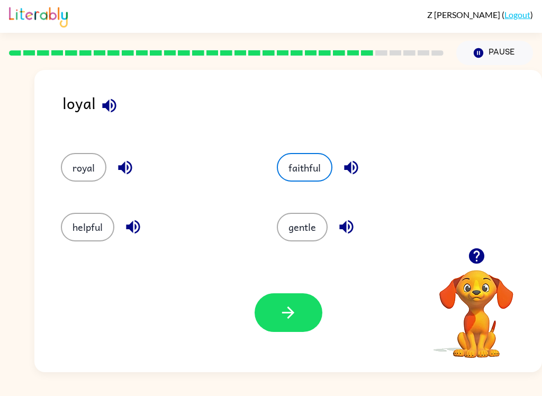
click at [283, 313] on icon "button" at bounding box center [288, 312] width 12 height 12
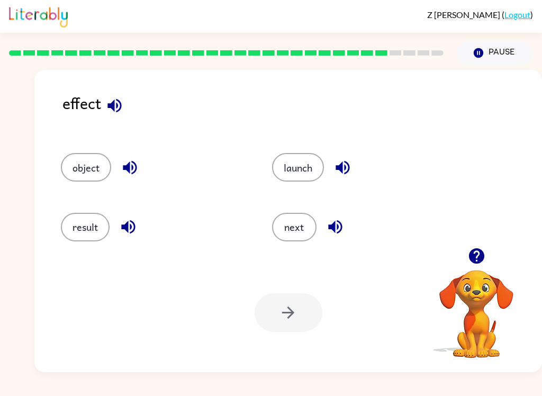
click at [285, 305] on div at bounding box center [289, 312] width 68 height 39
click at [94, 209] on div "result" at bounding box center [146, 222] width 211 height 59
click at [76, 241] on button "result" at bounding box center [85, 227] width 49 height 29
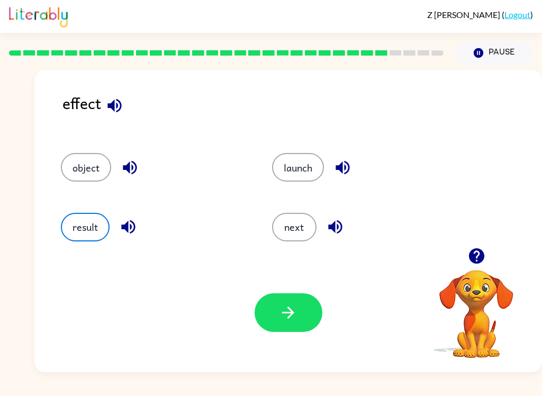
click at [293, 328] on button "button" at bounding box center [289, 312] width 68 height 39
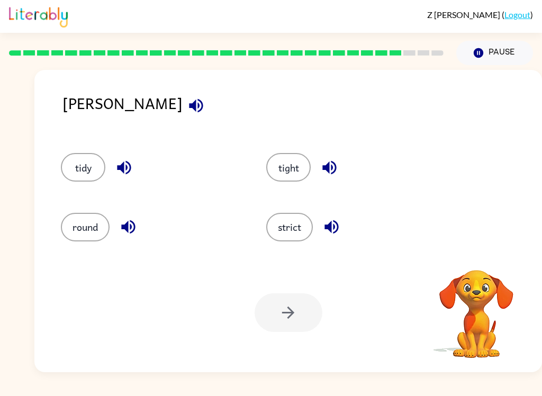
click at [187, 111] on icon "button" at bounding box center [196, 105] width 19 height 19
click at [82, 173] on button "tidy" at bounding box center [83, 167] width 44 height 29
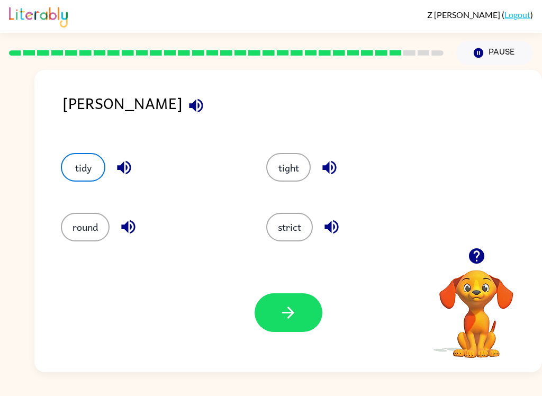
click at [265, 330] on button "button" at bounding box center [289, 312] width 68 height 39
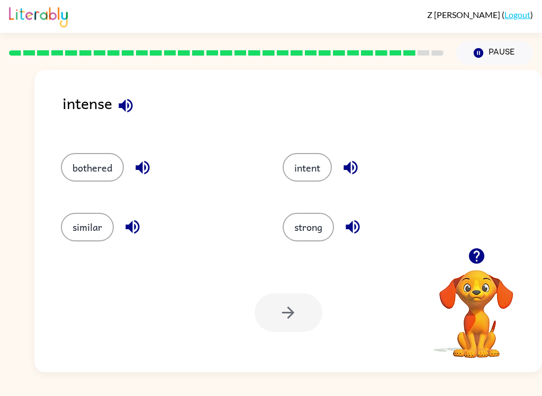
click at [130, 119] on button "button" at bounding box center [125, 105] width 27 height 27
click at [134, 123] on div "intense" at bounding box center [301, 111] width 479 height 41
click at [102, 174] on button "bothered" at bounding box center [92, 167] width 63 height 29
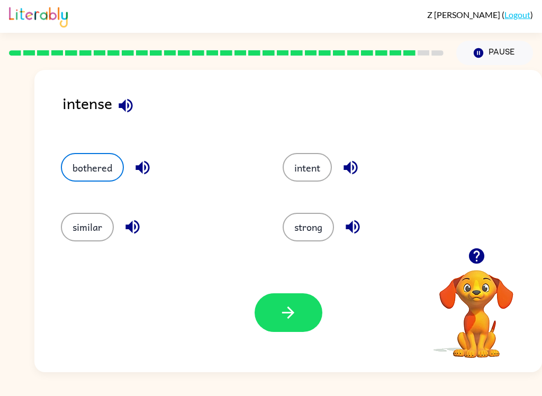
click at [303, 331] on button "button" at bounding box center [289, 312] width 68 height 39
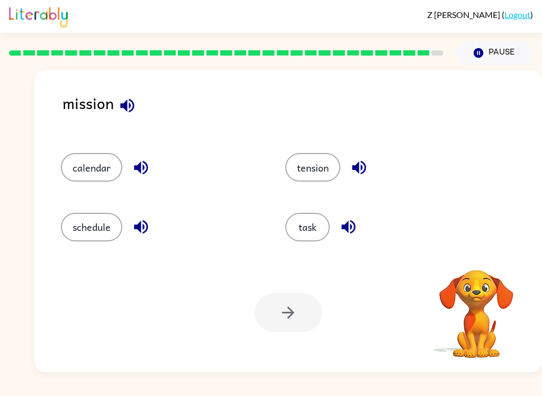
click at [130, 99] on icon "button" at bounding box center [127, 105] width 19 height 19
click at [319, 240] on button "task" at bounding box center [307, 227] width 44 height 29
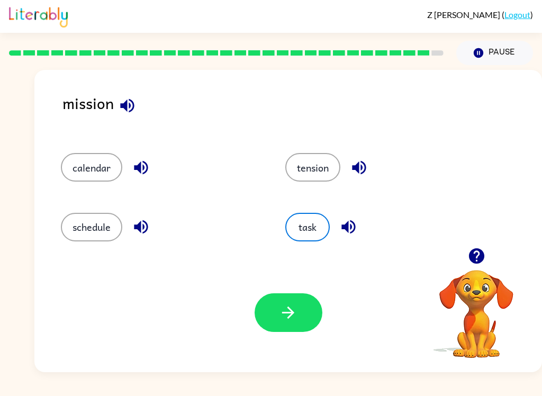
click at [307, 329] on button "button" at bounding box center [289, 312] width 68 height 39
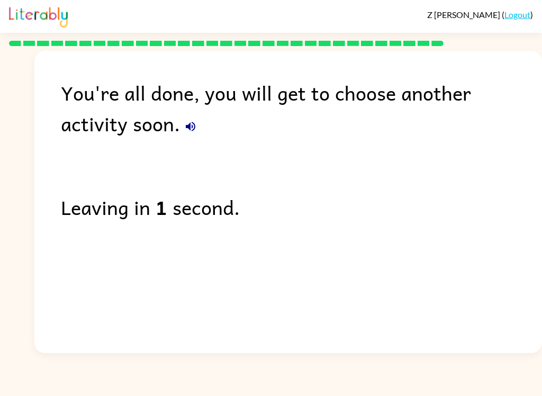
click at [111, 143] on div "You're all done, you will get to choose another activity soon. Leaving in 1 sec…" at bounding box center [287, 199] width 507 height 297
